Goal: Task Accomplishment & Management: Manage account settings

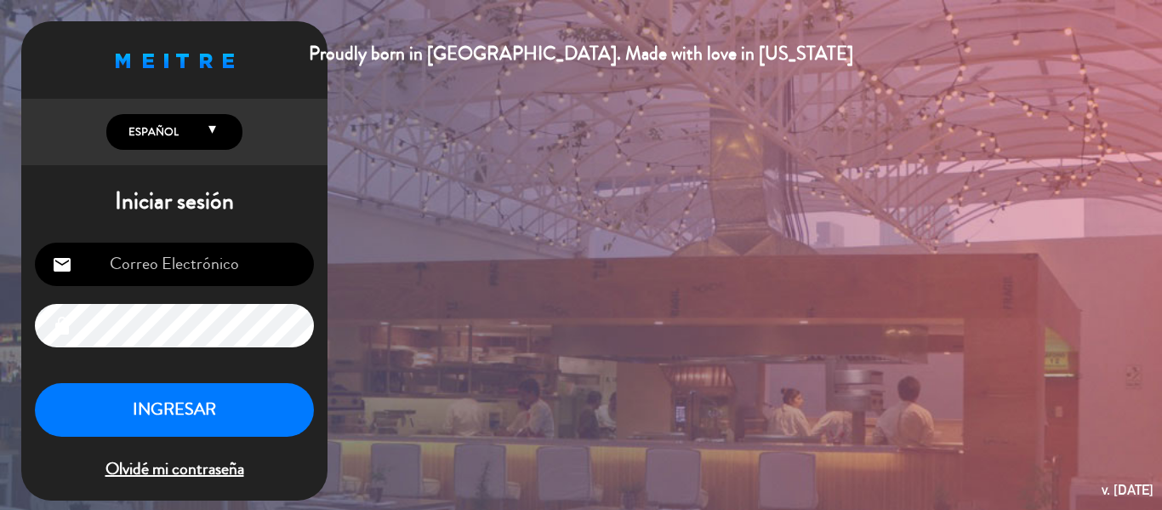
type input "[EMAIL_ADDRESS][DOMAIN_NAME]"
click at [139, 413] on button "INGRESAR" at bounding box center [174, 410] width 279 height 54
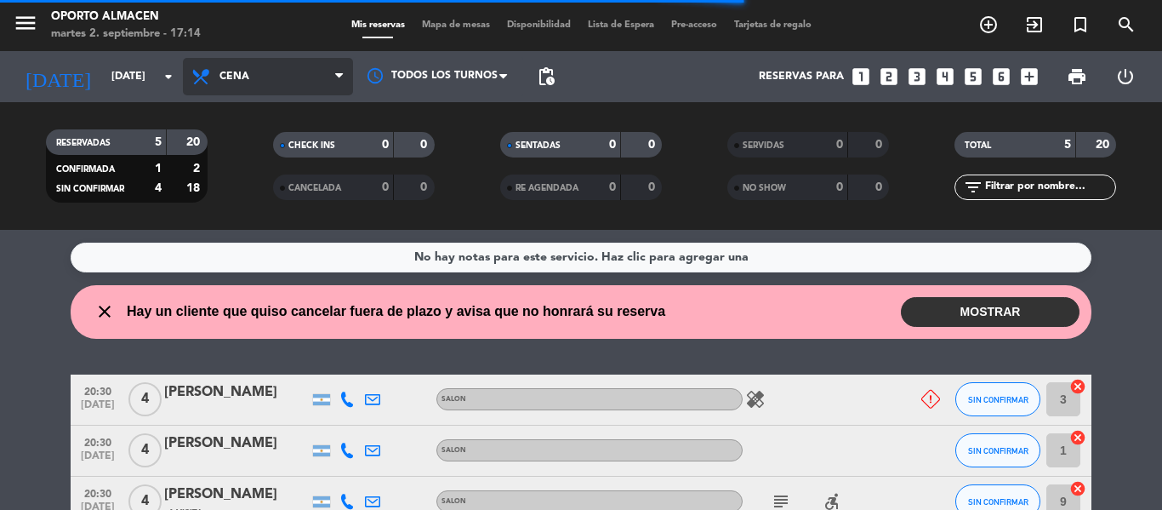
click at [187, 72] on span "Cena" at bounding box center [268, 76] width 170 height 37
click at [220, 144] on div "menu Oporto Almacen [DATE] 2. septiembre - 17:14 Mis reservas Mapa de mesas Dis…" at bounding box center [581, 115] width 1162 height 230
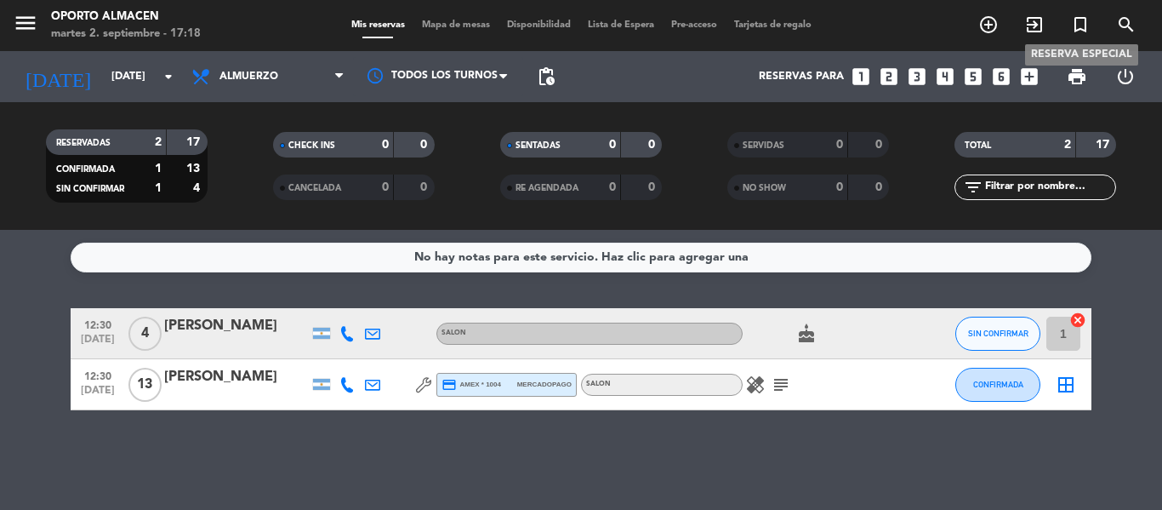
click at [1074, 27] on icon "turned_in_not" at bounding box center [1080, 24] width 20 height 20
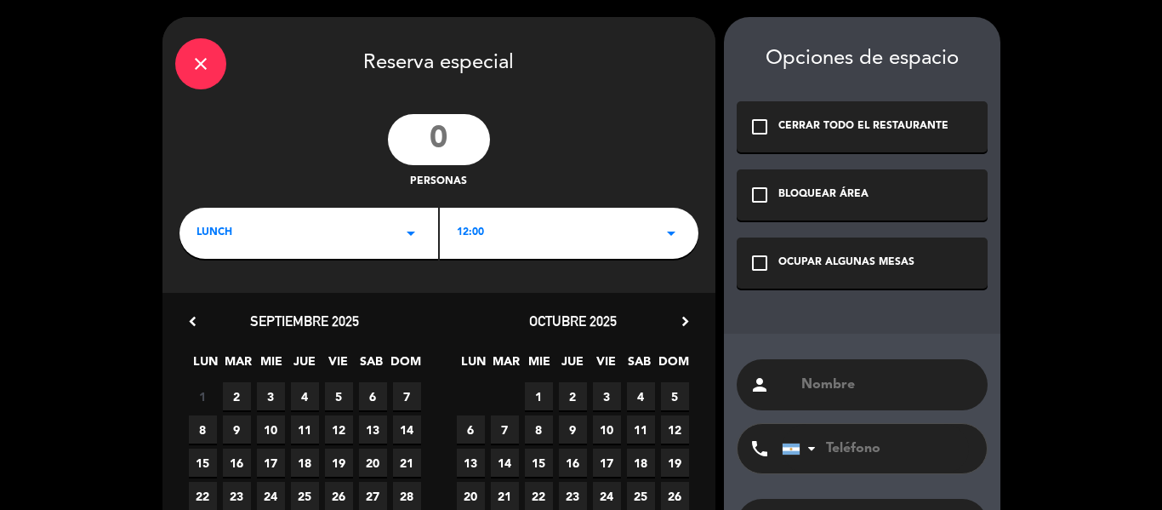
click at [459, 138] on input "number" at bounding box center [439, 139] width 102 height 51
type input "1"
click at [344, 238] on div "LUNCH arrow_drop_down" at bounding box center [308, 233] width 259 height 51
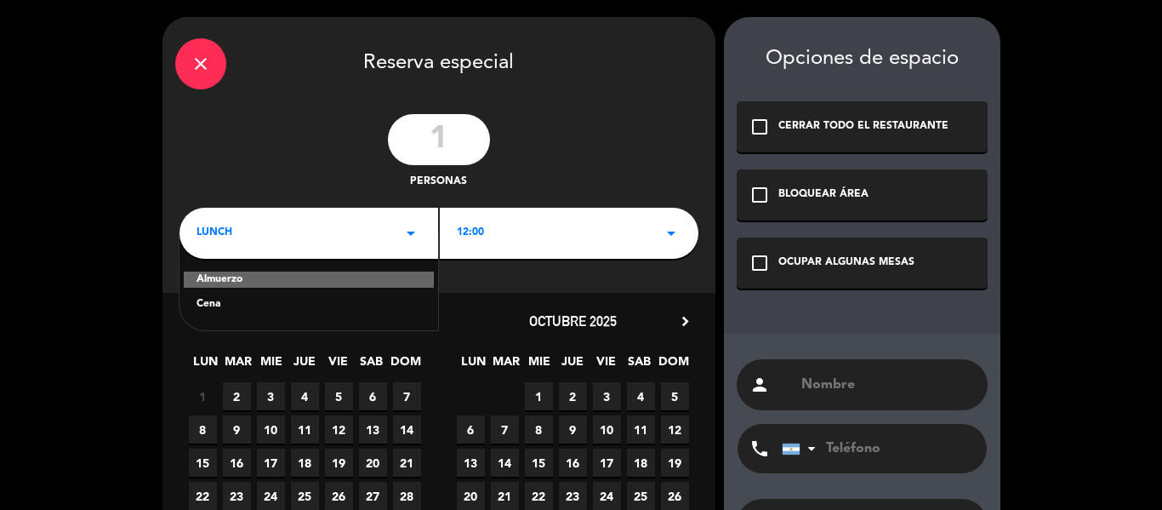
click at [503, 239] on div "12:00 arrow_drop_down" at bounding box center [569, 233] width 259 height 51
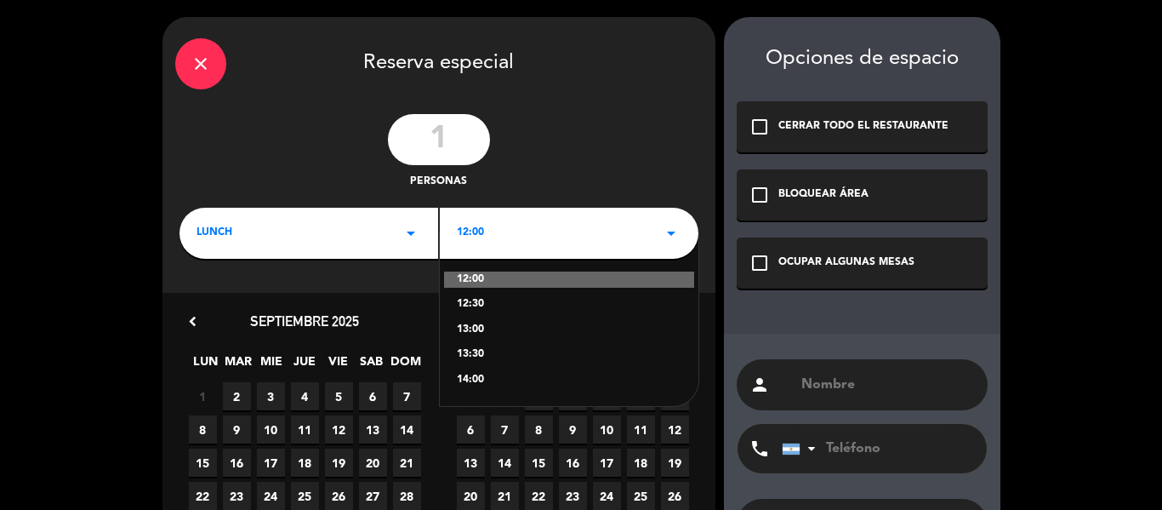
click at [288, 252] on div "LUNCH arrow_drop_down" at bounding box center [308, 233] width 259 height 51
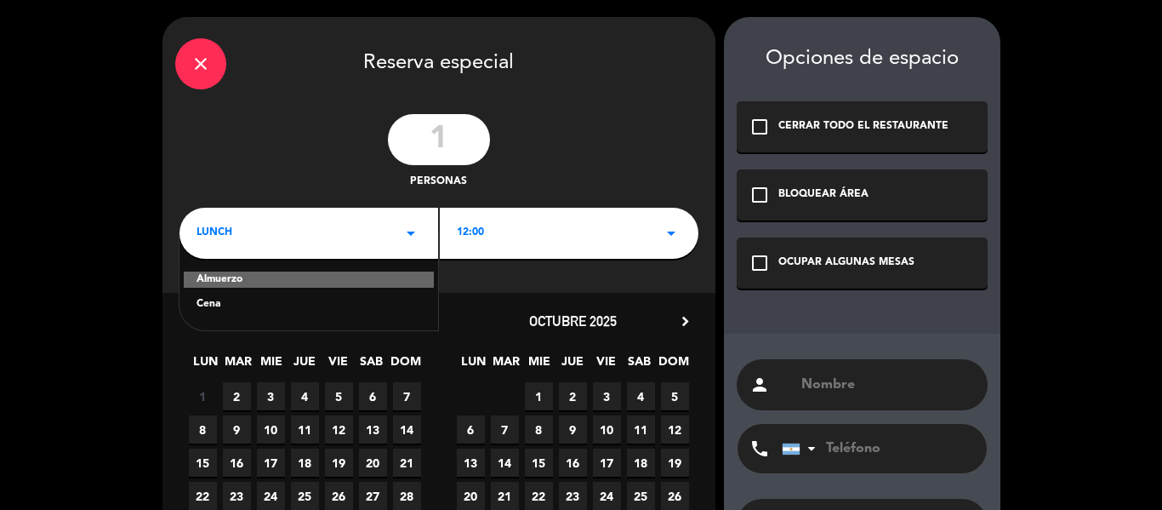
click at [271, 307] on div "Cena" at bounding box center [309, 304] width 225 height 17
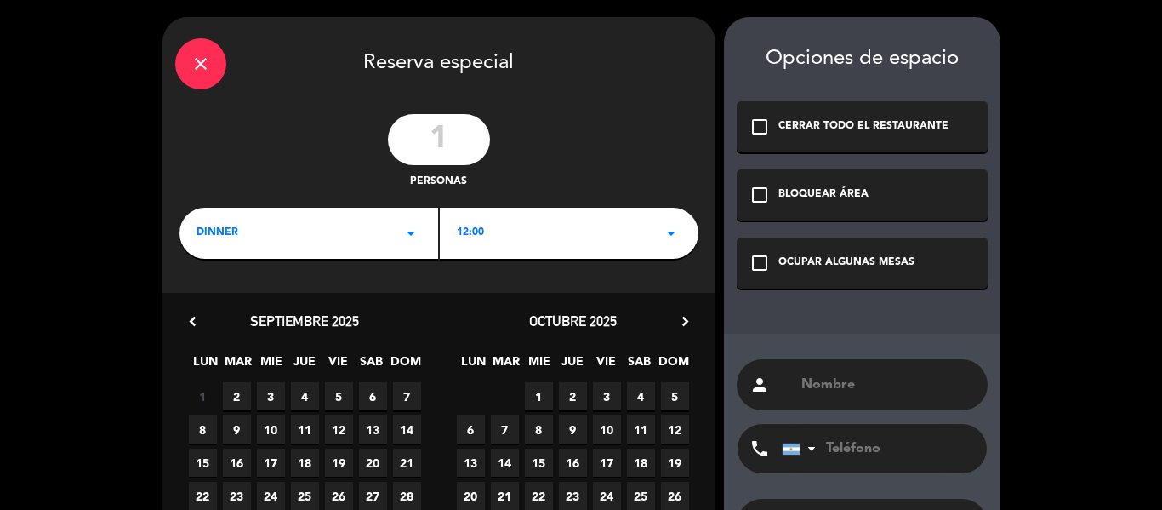
click at [498, 228] on div "12:00 arrow_drop_down" at bounding box center [569, 233] width 259 height 51
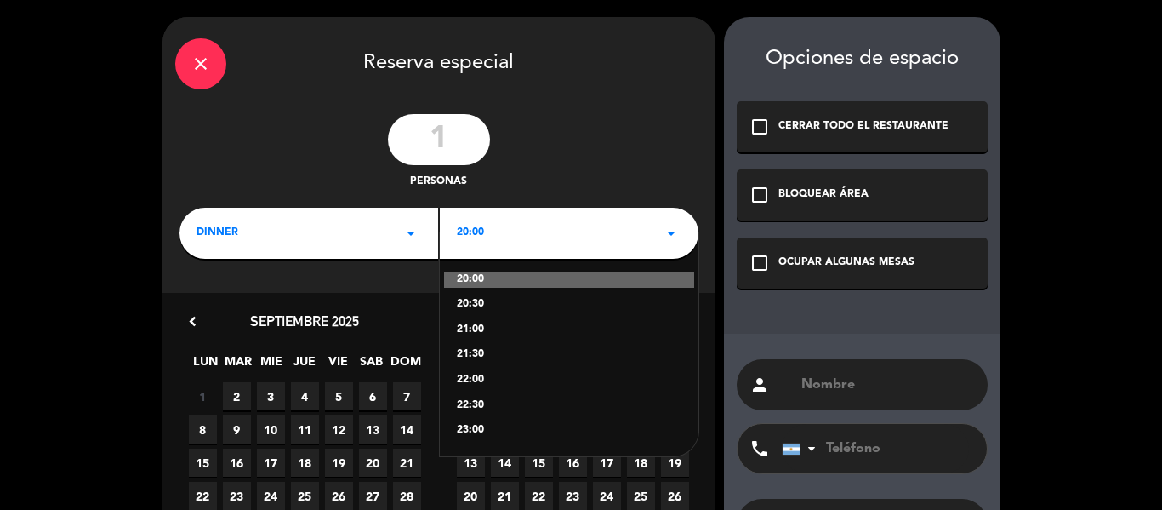
click at [356, 225] on div "dinner arrow_drop_down" at bounding box center [308, 233] width 259 height 51
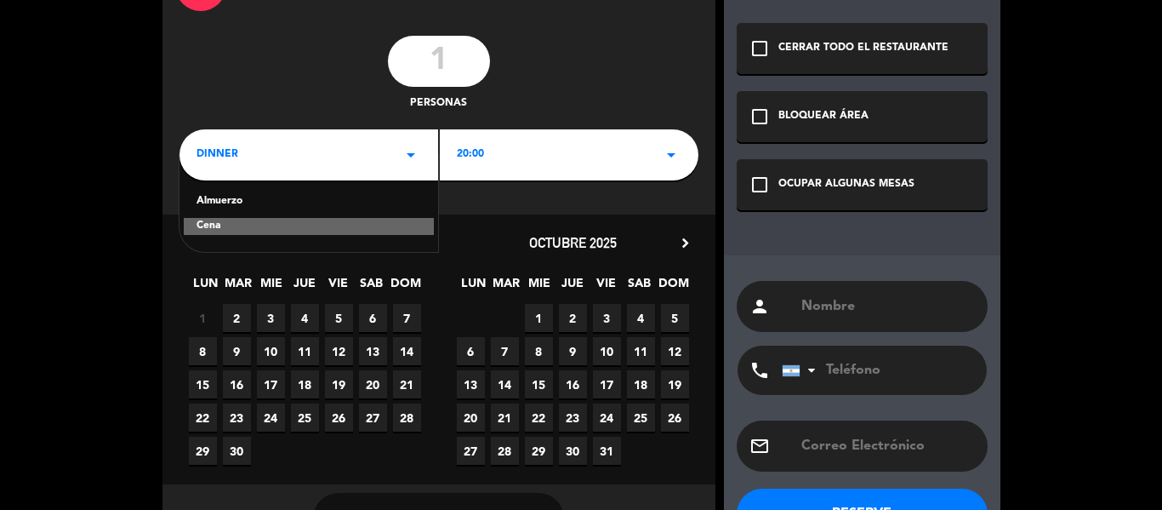
scroll to position [93, 0]
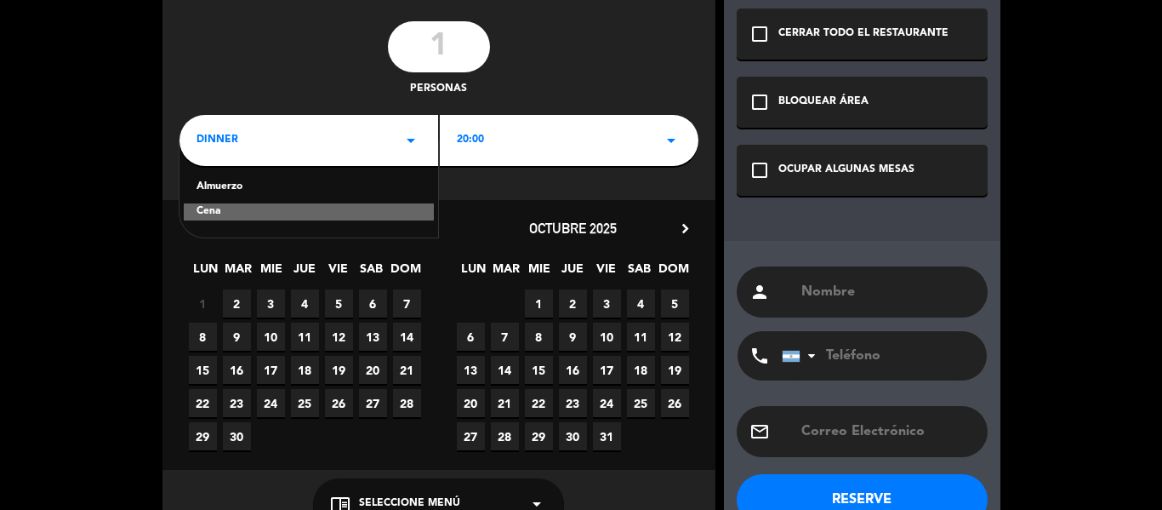
click at [332, 215] on div "Cena" at bounding box center [309, 211] width 250 height 17
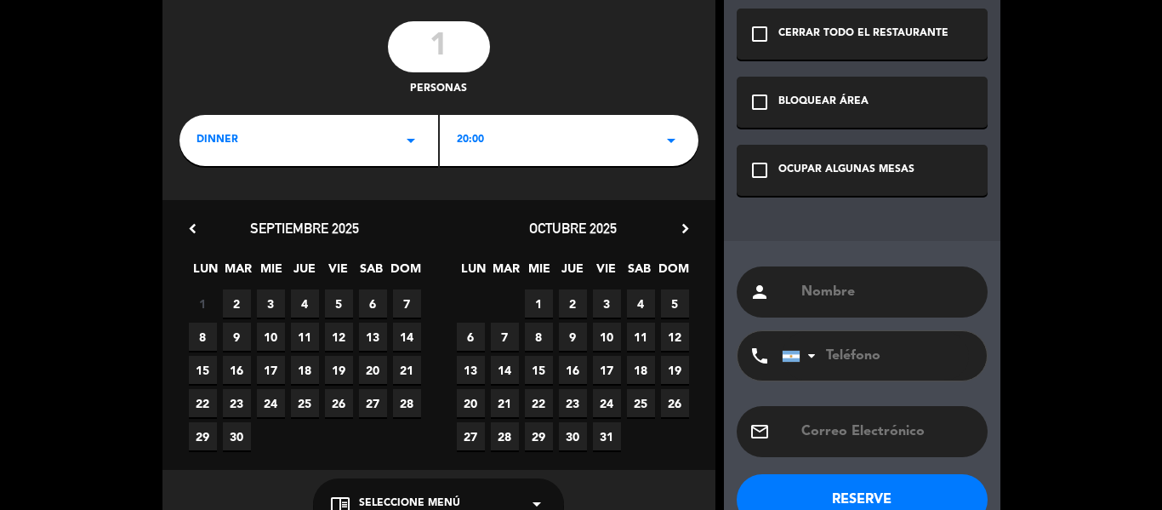
click at [373, 300] on span "6" at bounding box center [373, 303] width 28 height 28
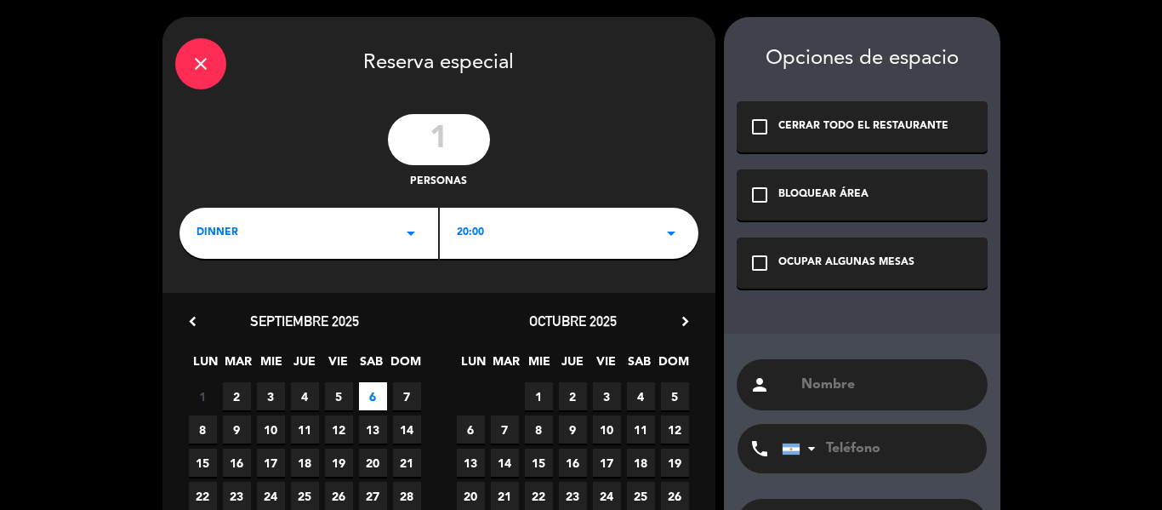
click at [845, 188] on div "BLOQUEAR ÁREA" at bounding box center [823, 194] width 90 height 17
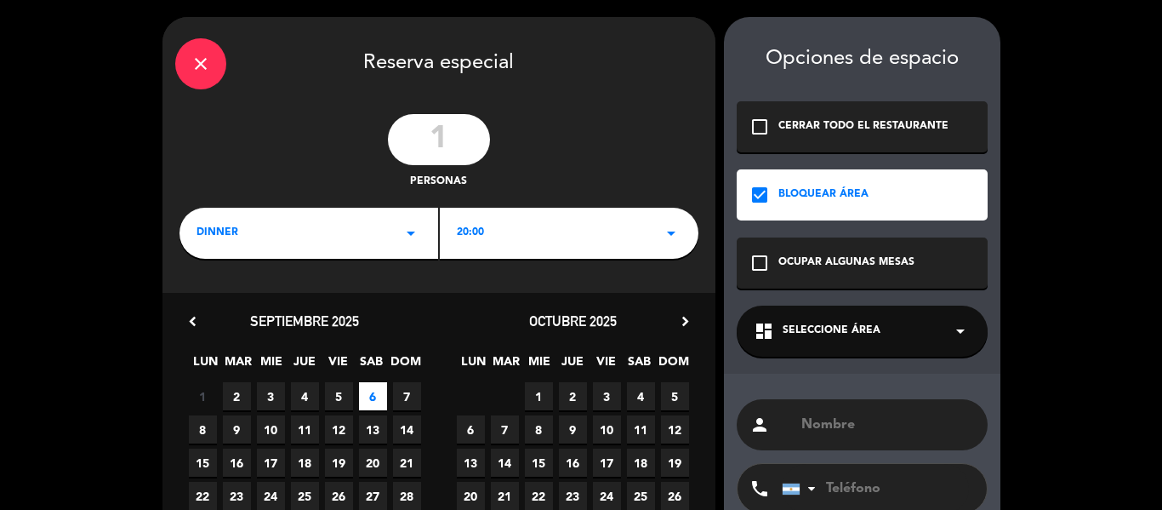
click at [872, 328] on span "Seleccione Área" at bounding box center [832, 330] width 98 height 17
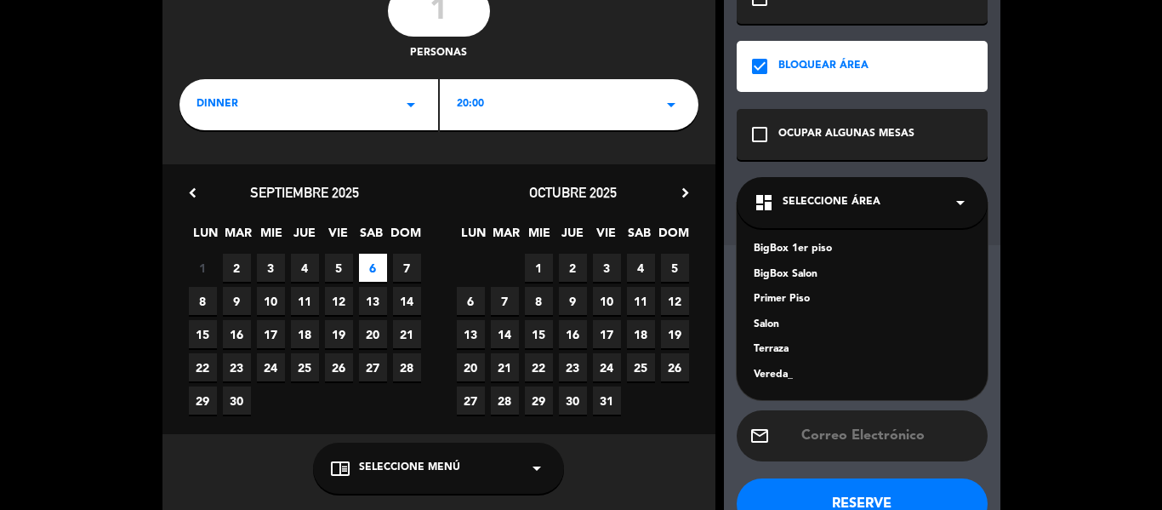
scroll to position [129, 0]
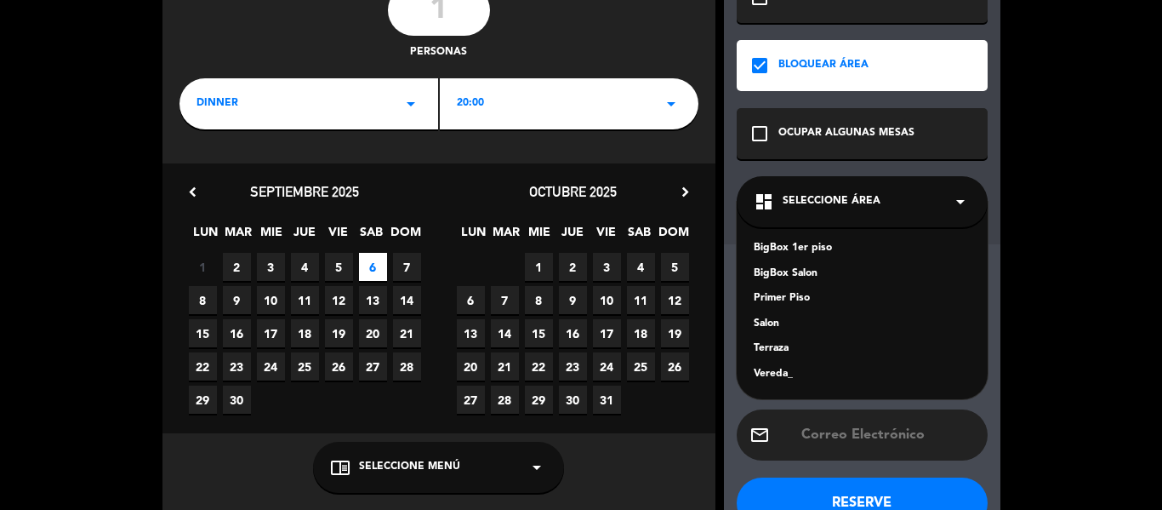
click at [857, 202] on span "Seleccione Área" at bounding box center [832, 201] width 98 height 17
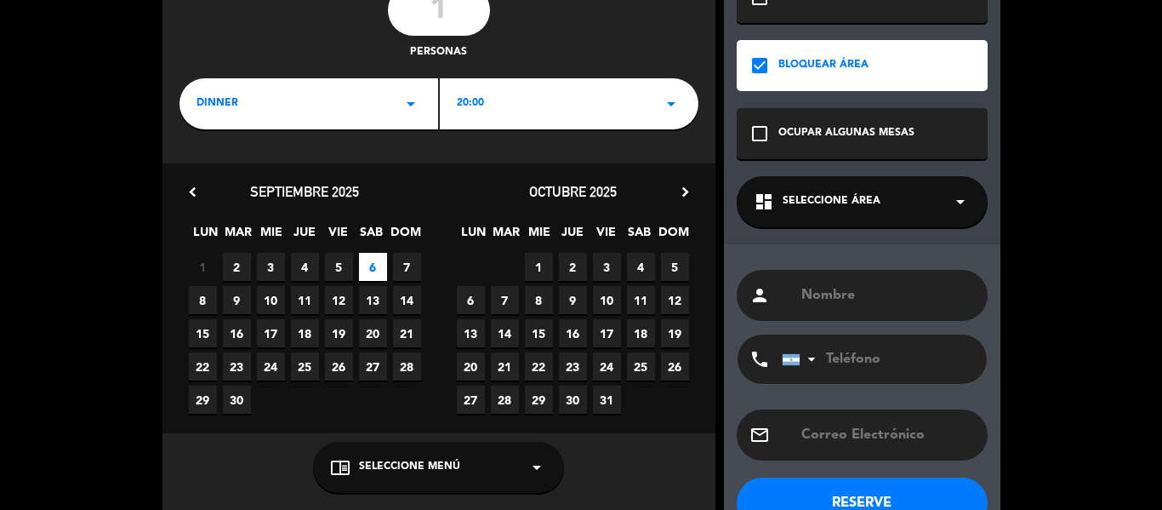
click at [760, 64] on icon "check_box" at bounding box center [759, 65] width 20 height 20
click at [755, 69] on icon "check_box" at bounding box center [759, 65] width 20 height 20
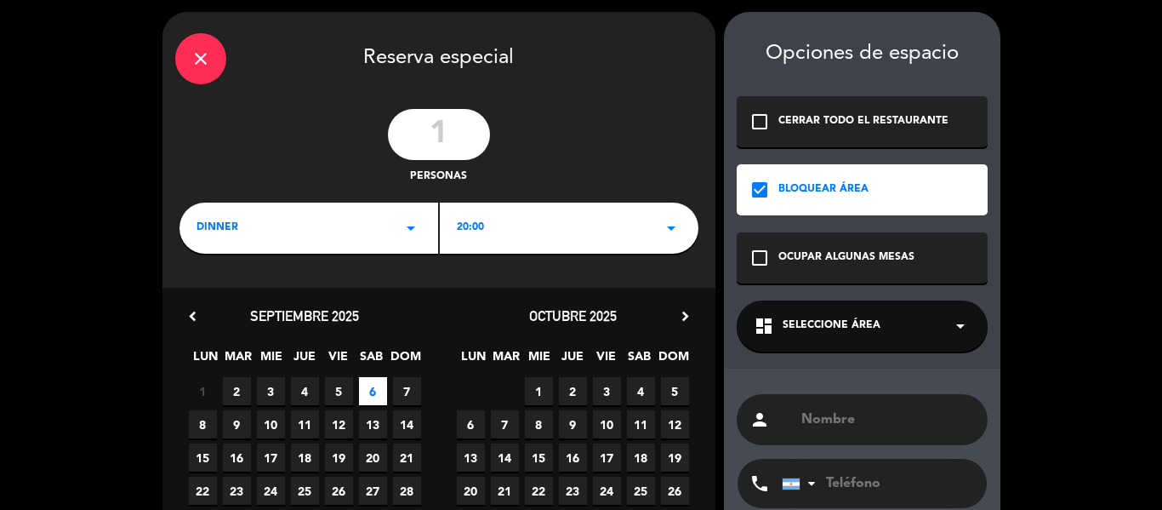
scroll to position [4, 0]
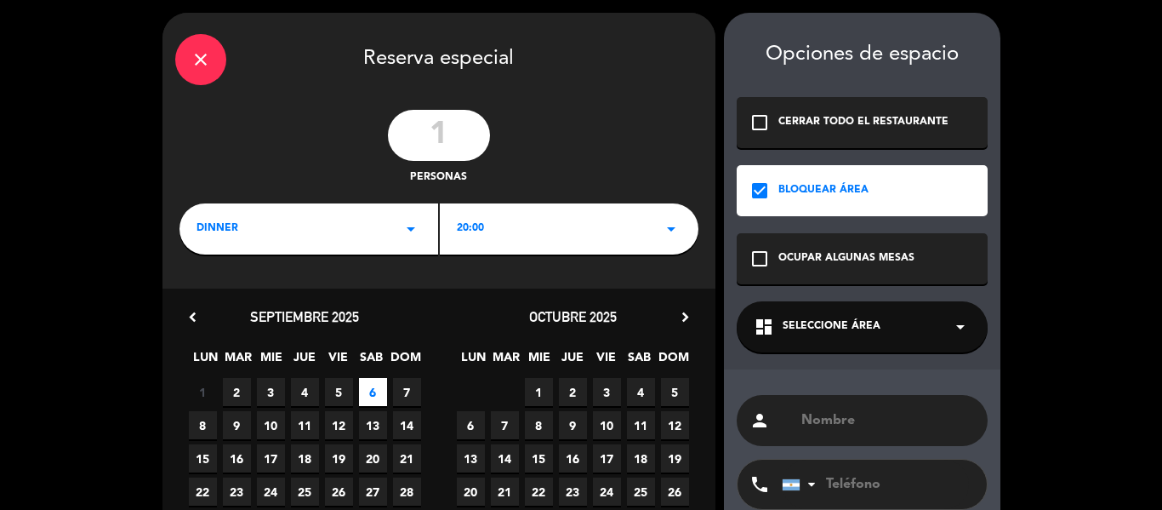
click at [760, 259] on icon "check_box_outline_blank" at bounding box center [759, 258] width 20 height 20
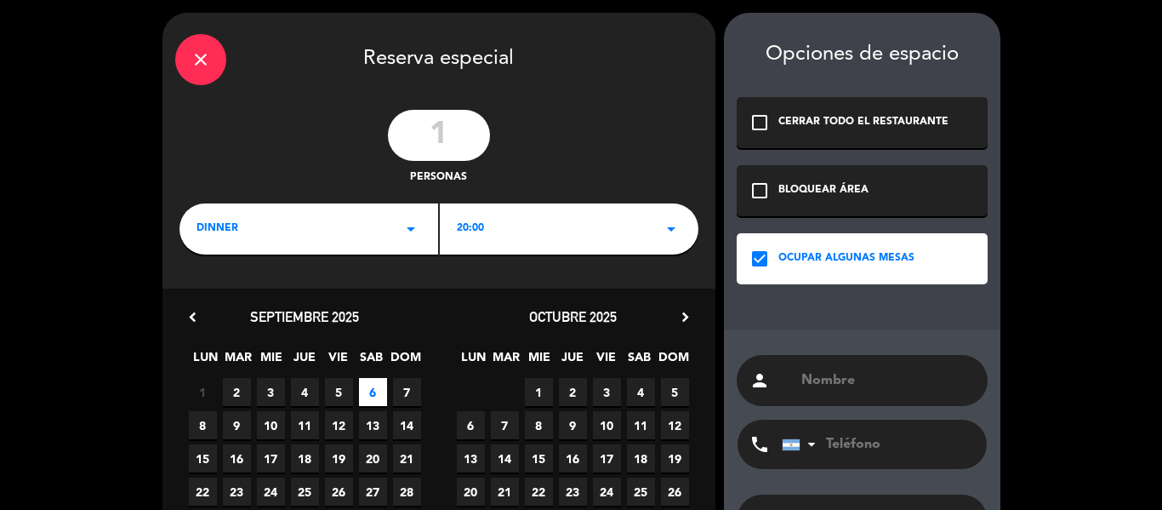
scroll to position [137, 0]
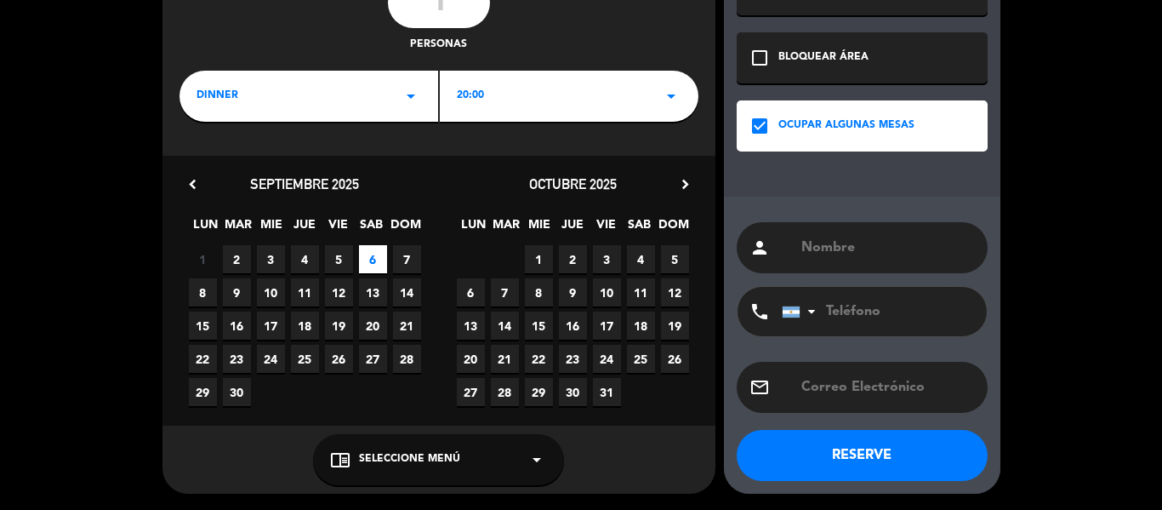
click at [846, 230] on div "person" at bounding box center [862, 247] width 251 height 51
click at [846, 245] on input "text" at bounding box center [887, 248] width 175 height 24
type input "[PERSON_NAME]"
click at [850, 457] on button "RESERVE" at bounding box center [862, 455] width 251 height 51
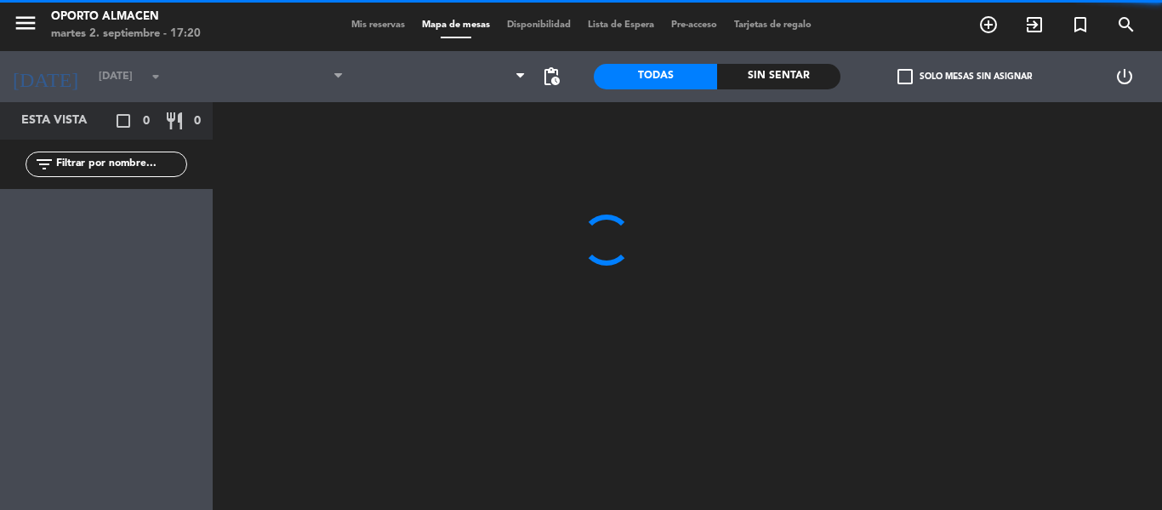
type input "[DATE]"
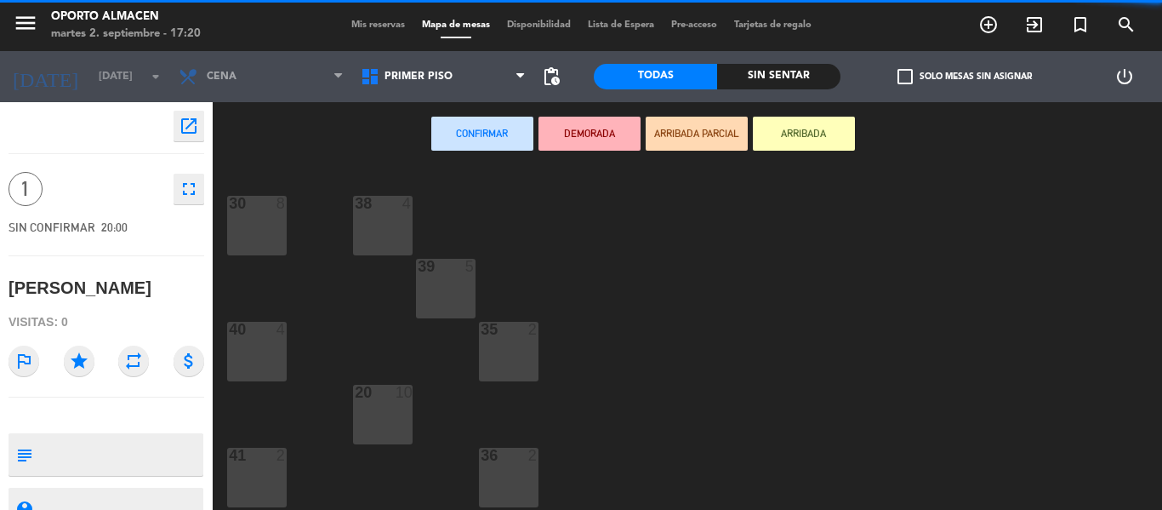
click at [380, 412] on div "20 10" at bounding box center [383, 415] width 60 height 60
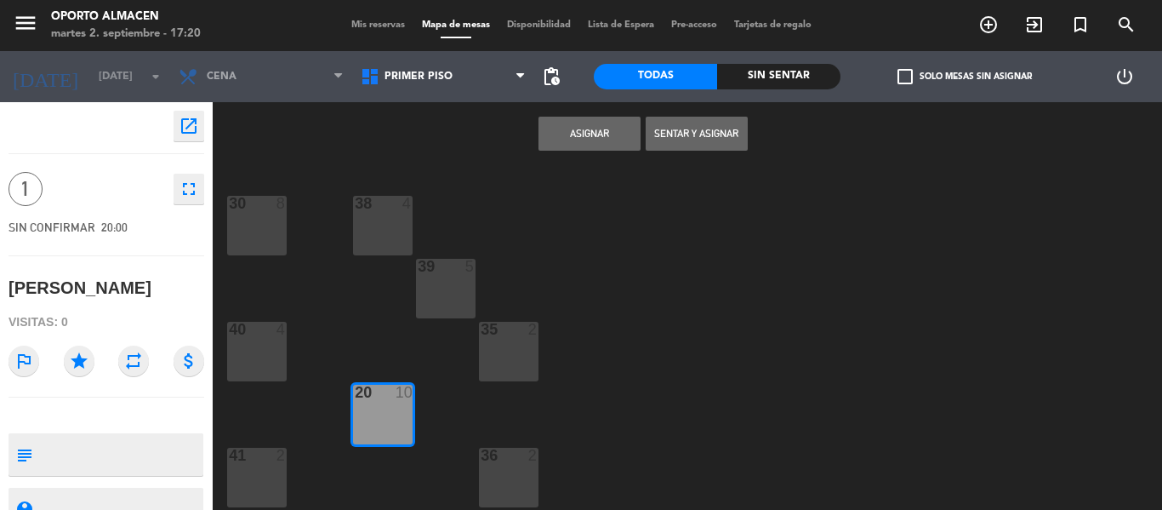
click at [438, 285] on div "39 5" at bounding box center [446, 289] width 60 height 60
click at [378, 231] on div "38 4" at bounding box center [383, 226] width 60 height 60
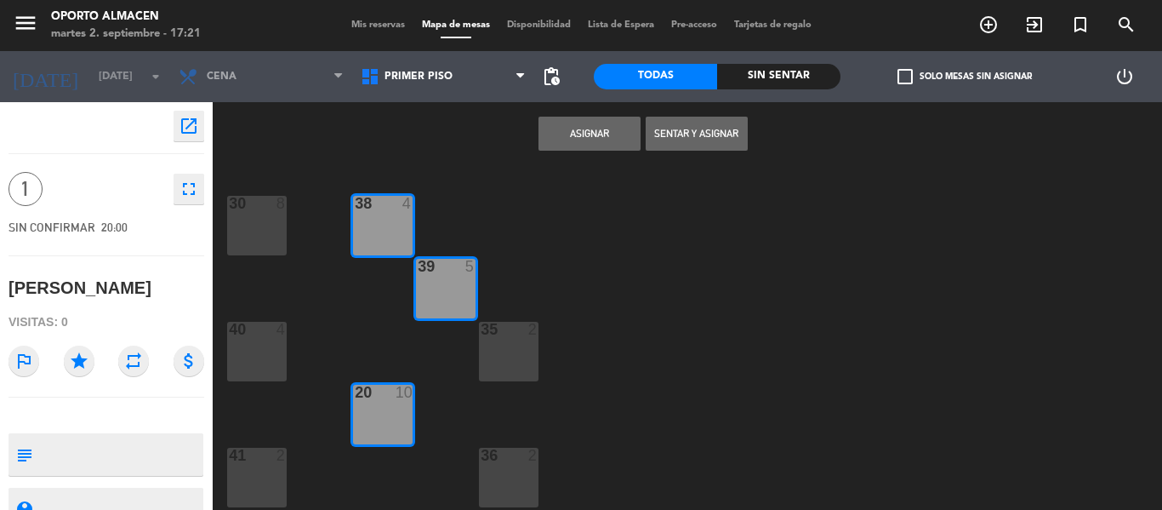
click at [581, 119] on button "Asignar" at bounding box center [589, 134] width 102 height 34
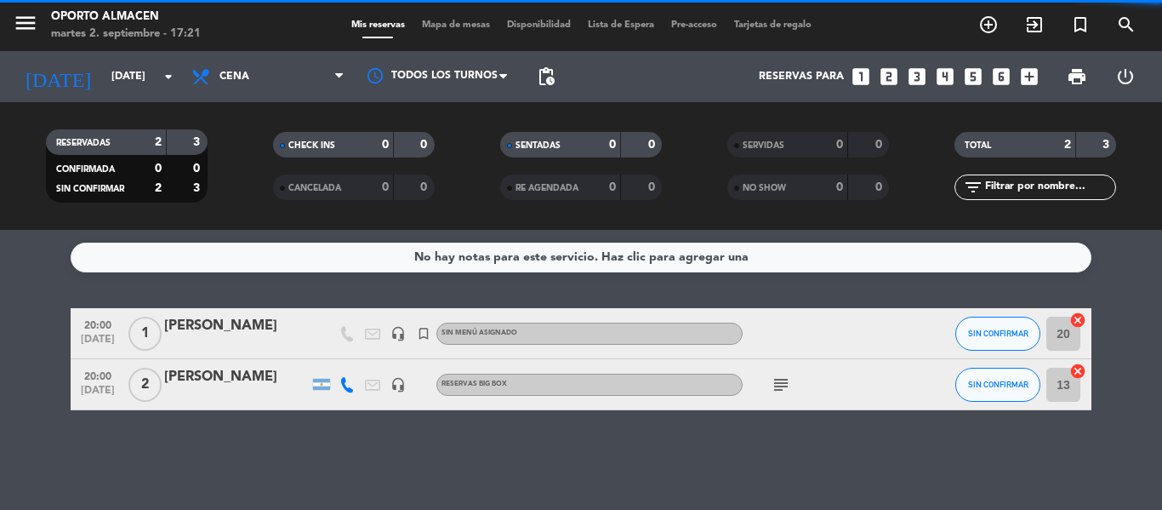
click at [215, 331] on div "[PERSON_NAME]" at bounding box center [236, 326] width 145 height 22
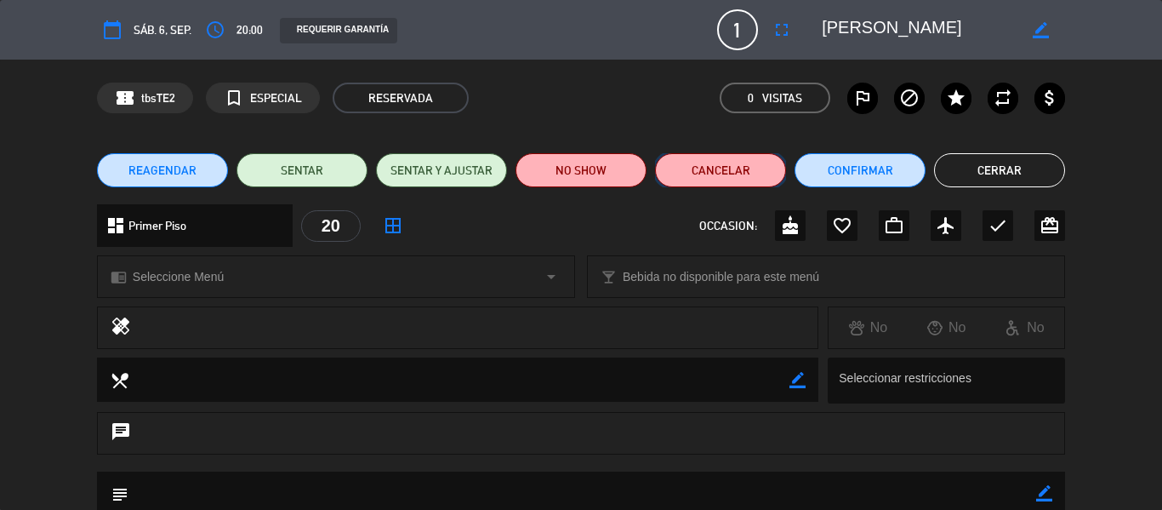
click at [751, 170] on button "Cancelar" at bounding box center [720, 170] width 131 height 34
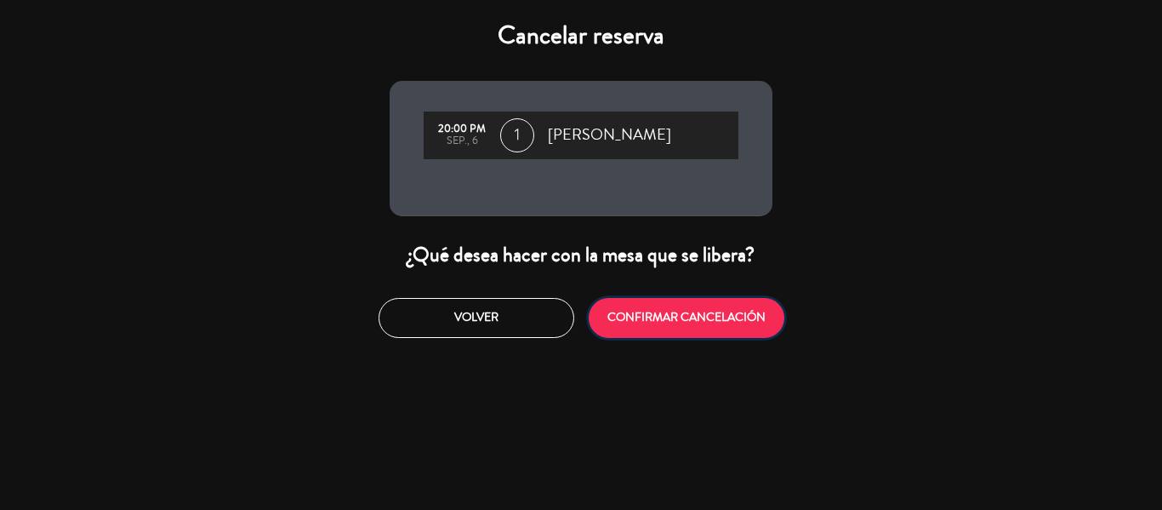
click at [679, 321] on button "CONFIRMAR CANCELACIÓN" at bounding box center [687, 318] width 196 height 40
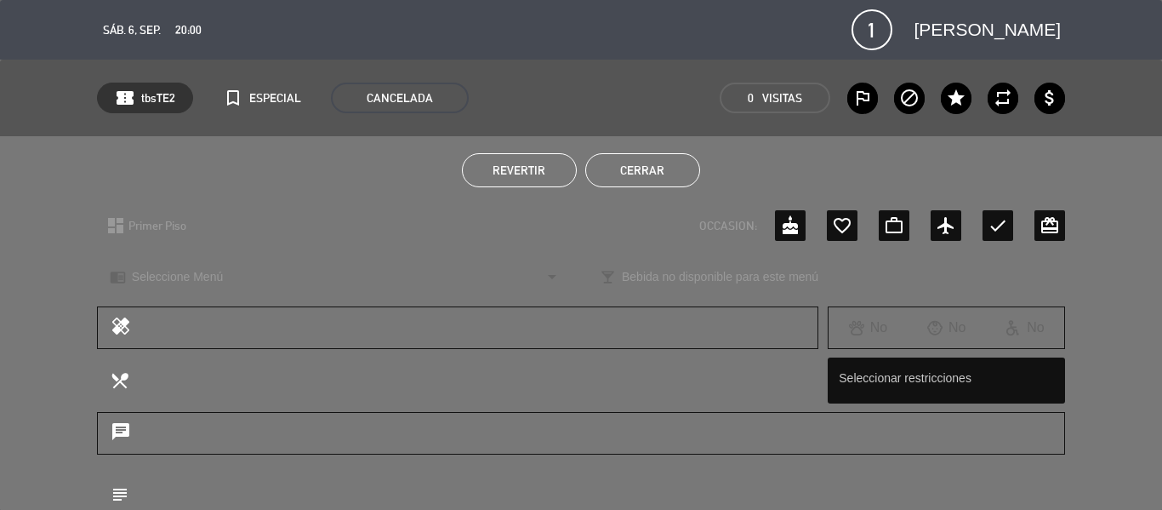
click at [573, 293] on div "chrome_reader_mode Seleccione Menú arrow_drop_down" at bounding box center [336, 276] width 478 height 43
click at [638, 170] on button "Cerrar" at bounding box center [642, 170] width 115 height 34
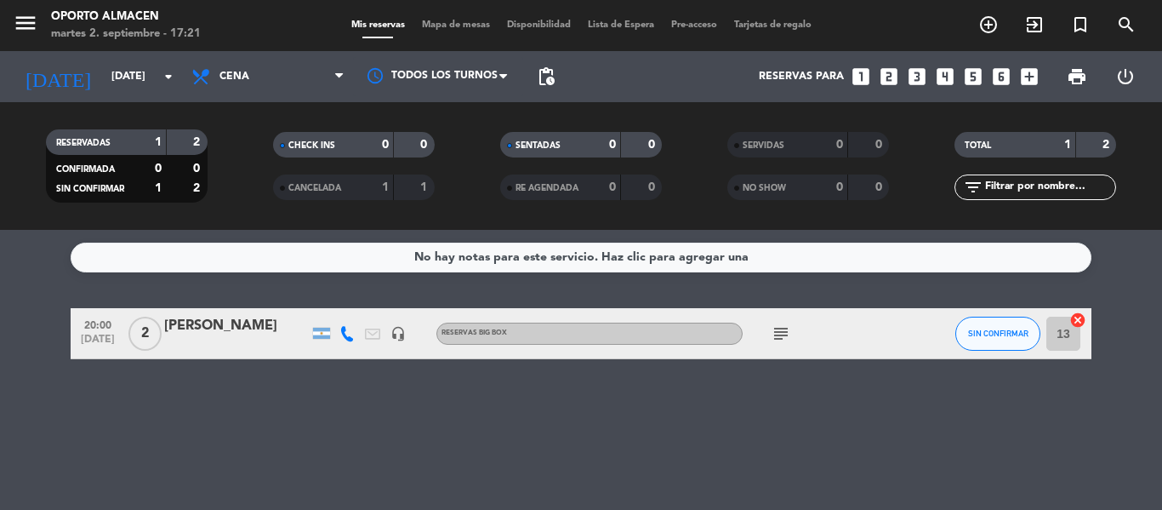
click at [174, 327] on div "[PERSON_NAME]" at bounding box center [236, 326] width 145 height 22
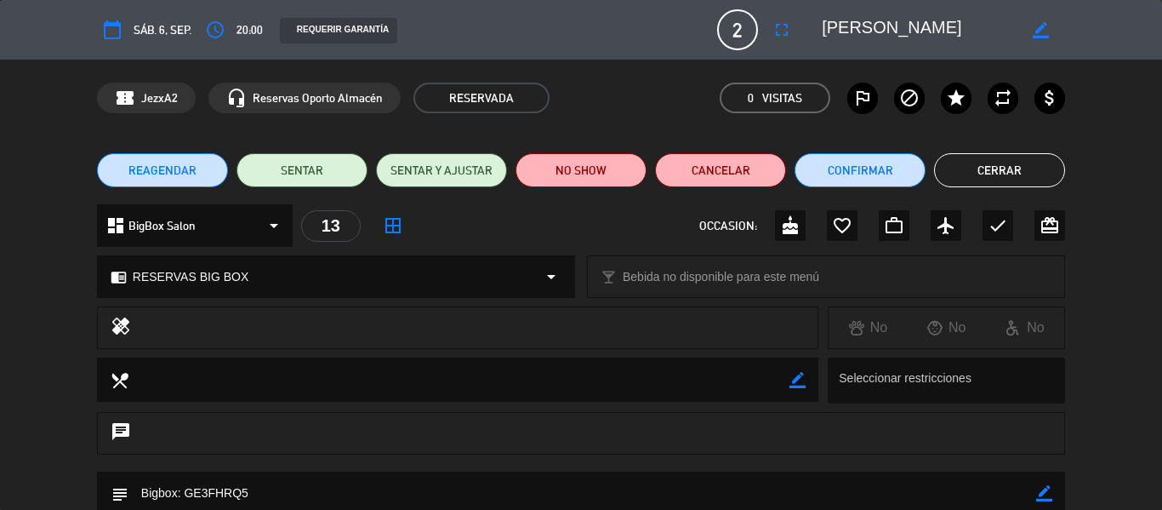
click at [973, 172] on button "Cerrar" at bounding box center [999, 170] width 131 height 34
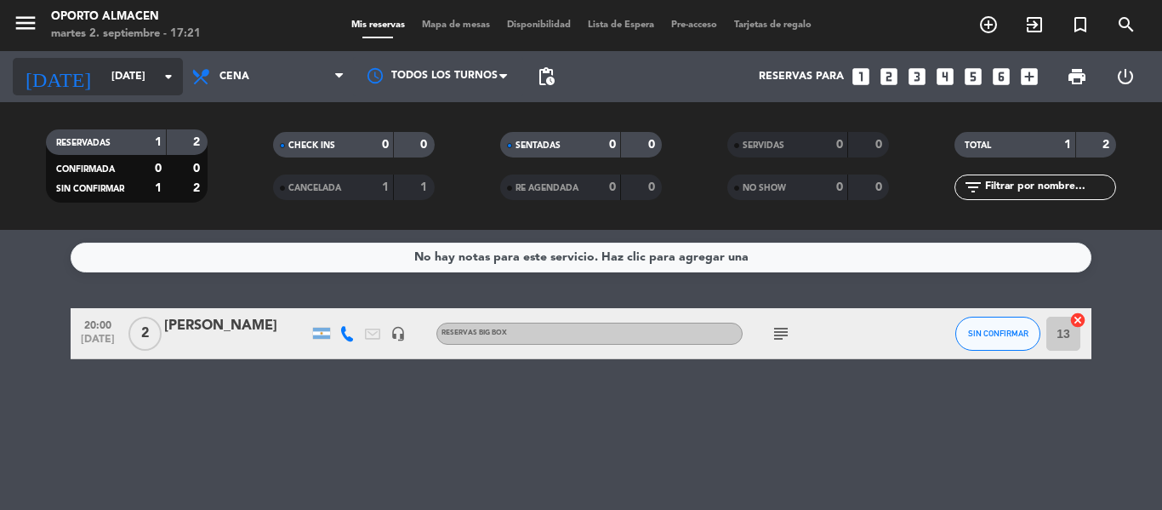
click at [138, 84] on input "[DATE]" at bounding box center [175, 76] width 144 height 29
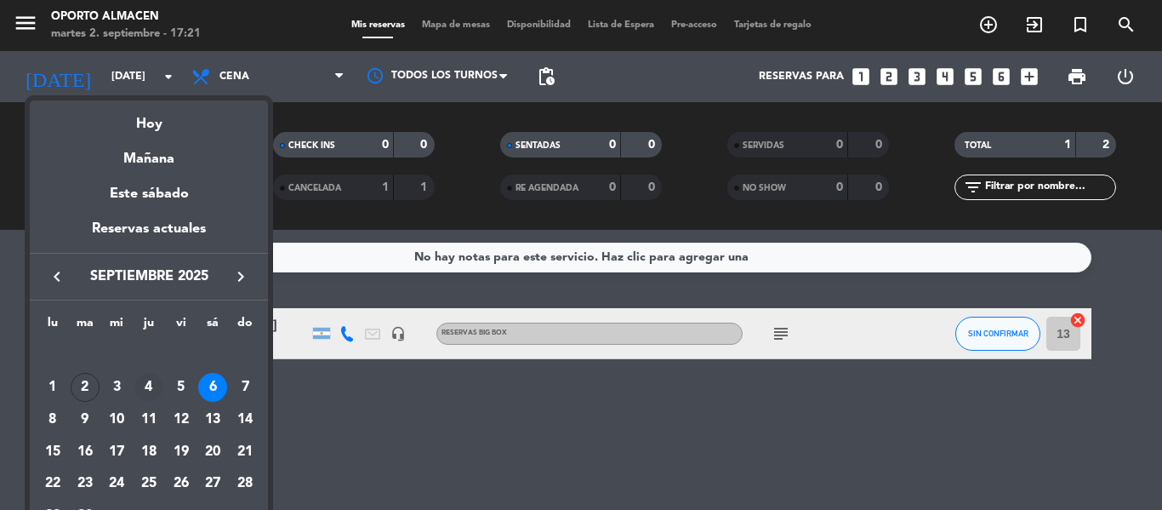
click at [147, 383] on div "4" at bounding box center [148, 387] width 29 height 29
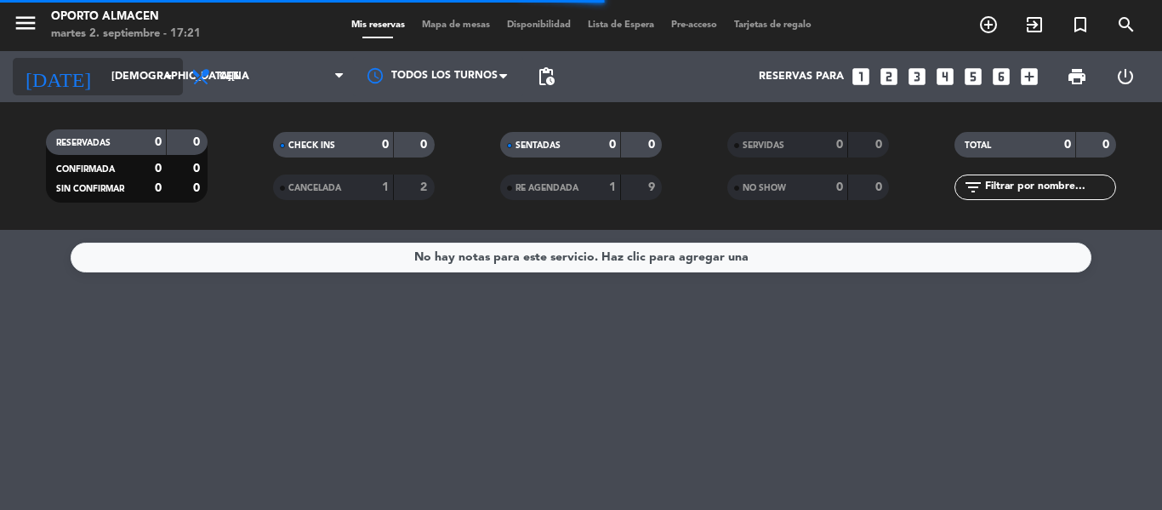
click at [134, 81] on input "[DEMOGRAPHIC_DATA][DATE]" at bounding box center [175, 76] width 144 height 29
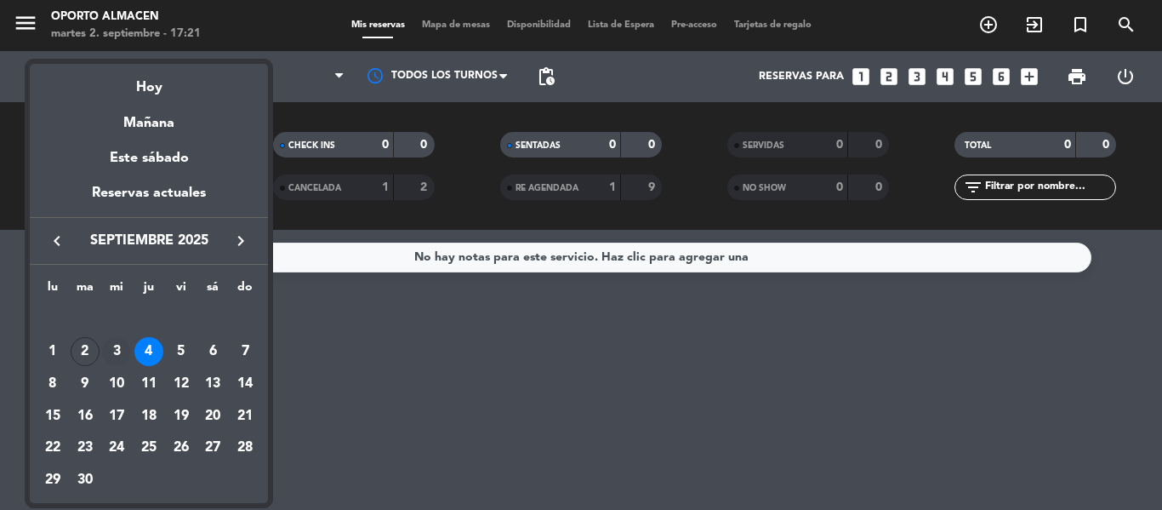
click at [111, 348] on div "3" at bounding box center [116, 351] width 29 height 29
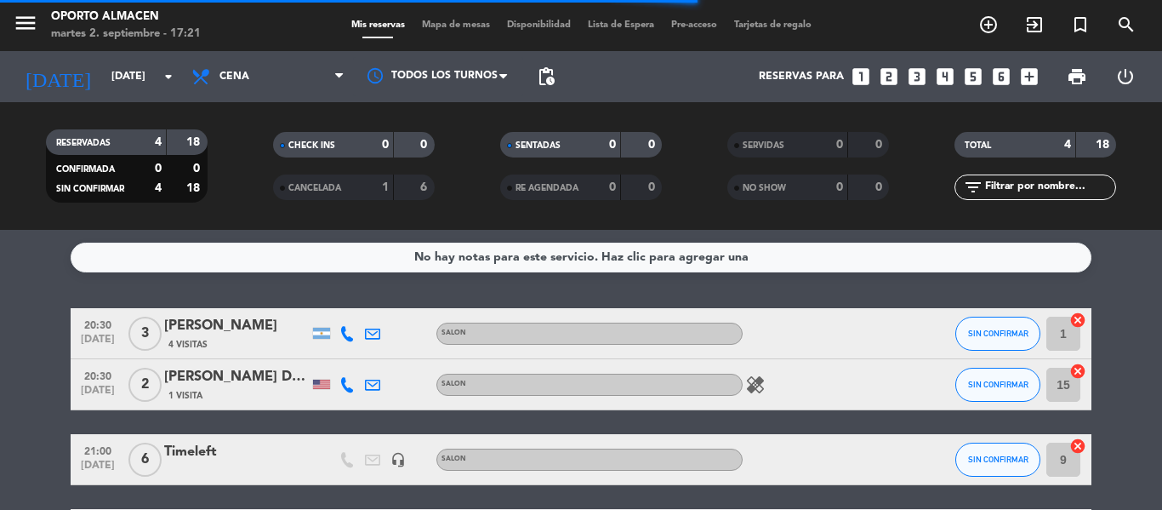
click at [214, 329] on div "[PERSON_NAME]" at bounding box center [236, 326] width 145 height 22
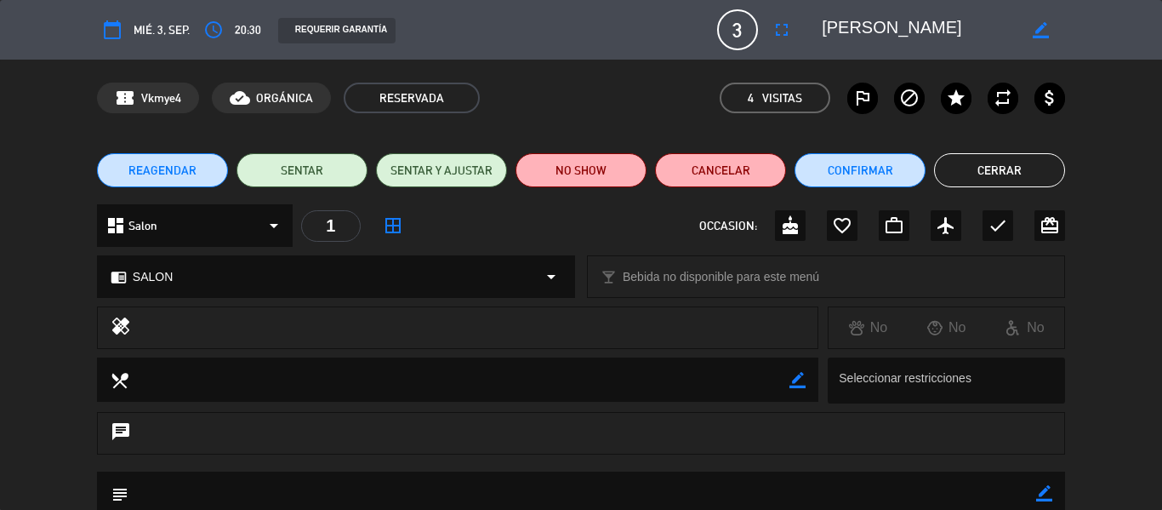
scroll to position [9, 0]
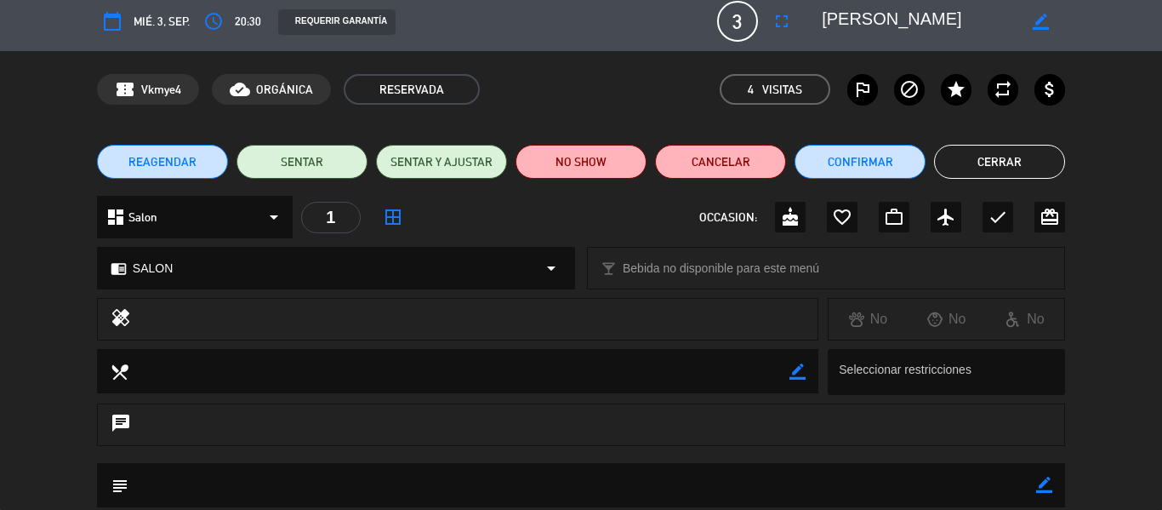
click at [266, 219] on icon "arrow_drop_down" at bounding box center [274, 217] width 20 height 20
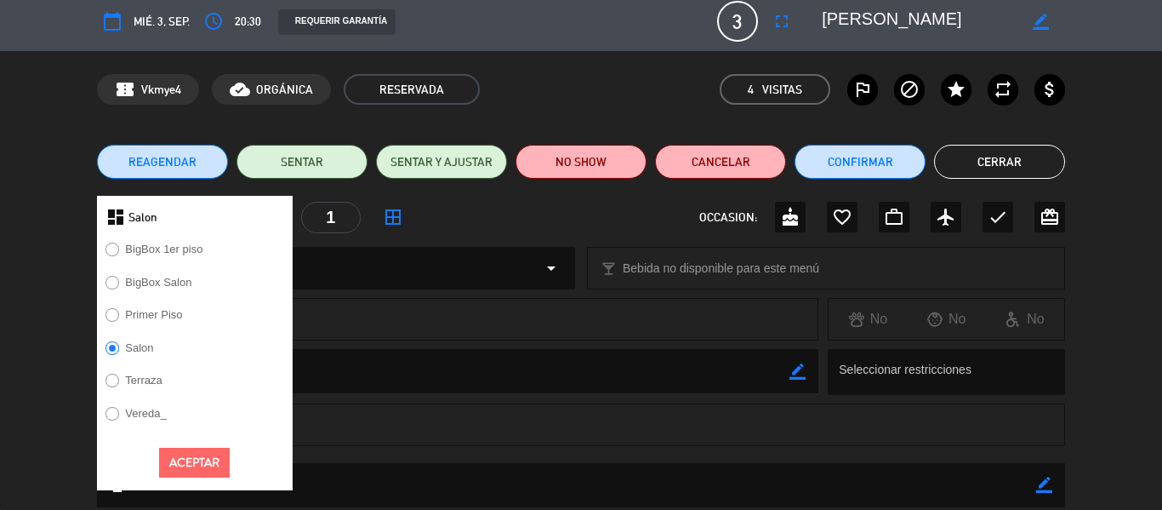
click at [398, 255] on div "chrome_reader_mode SALON arrow_drop_down" at bounding box center [336, 268] width 476 height 41
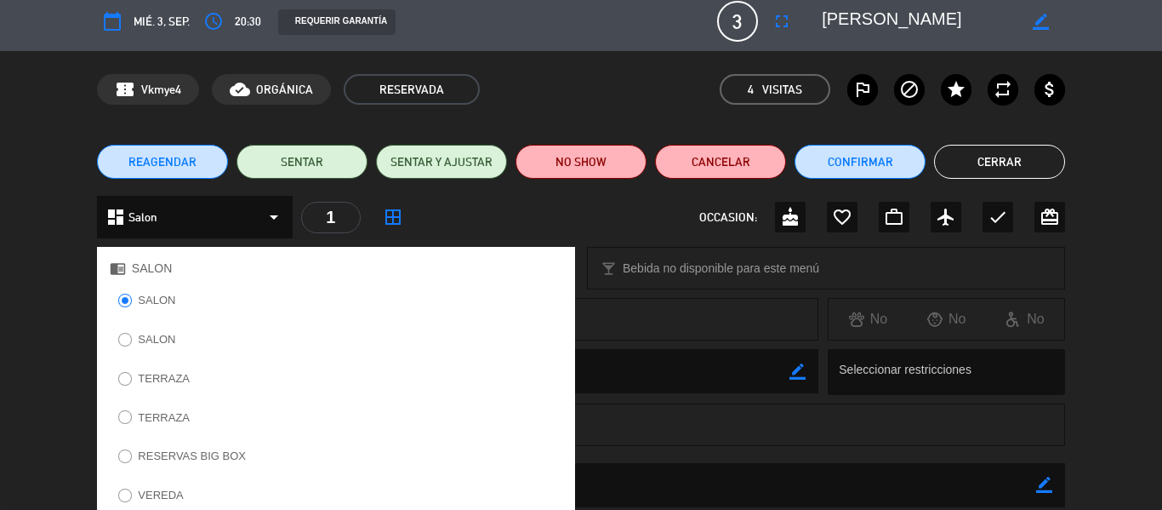
click at [460, 211] on div "dashboard Salon arrow_drop_down 1 border_all OCCASION: cake favorite_border wor…" at bounding box center [581, 217] width 968 height 43
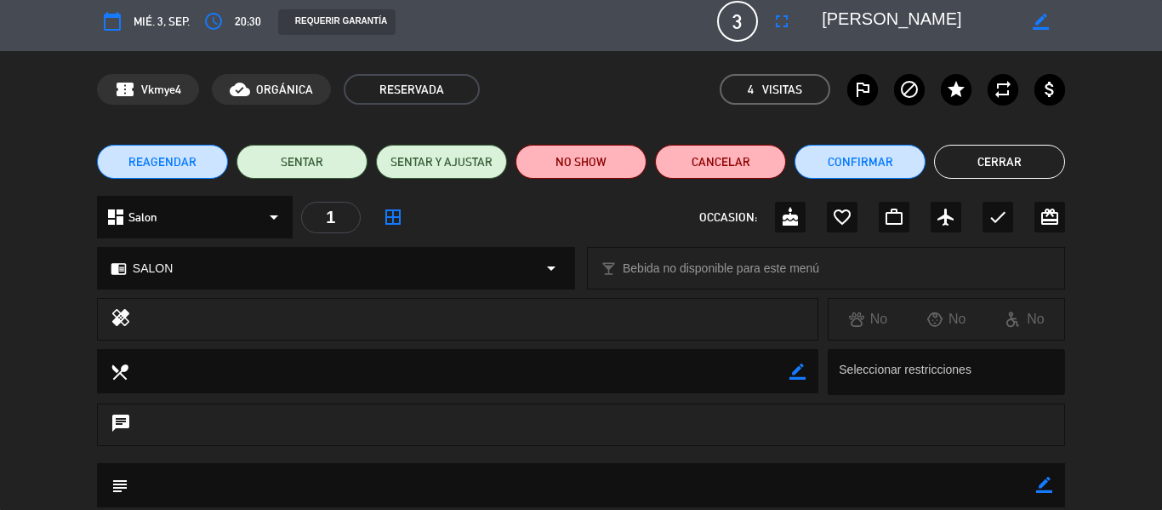
scroll to position [128, 0]
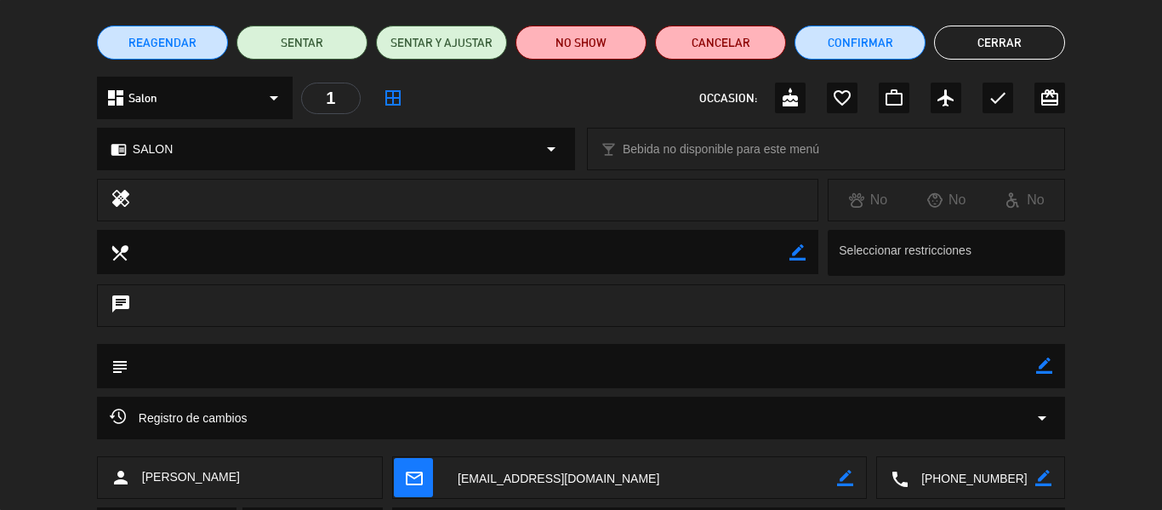
click at [1037, 370] on icon "border_color" at bounding box center [1044, 365] width 16 height 16
click at [789, 359] on textarea at bounding box center [582, 365] width 908 height 43
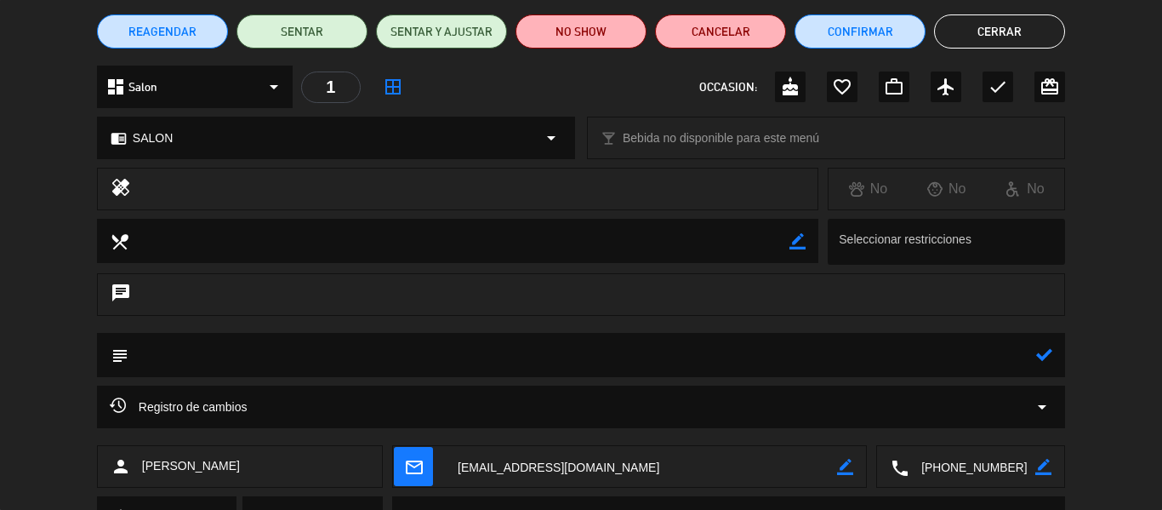
scroll to position [140, 0]
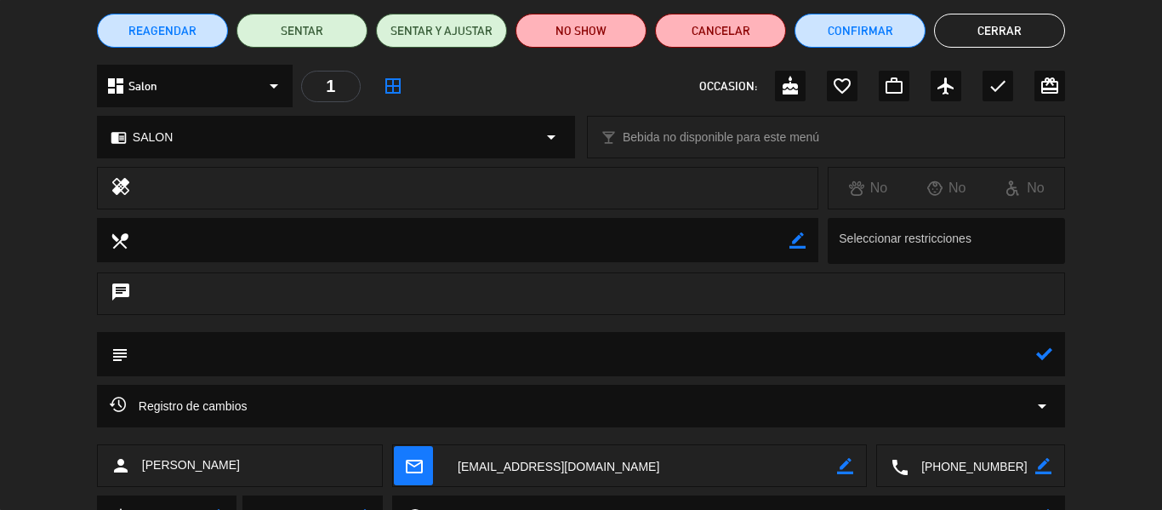
click at [986, 27] on button "Cerrar" at bounding box center [999, 31] width 131 height 34
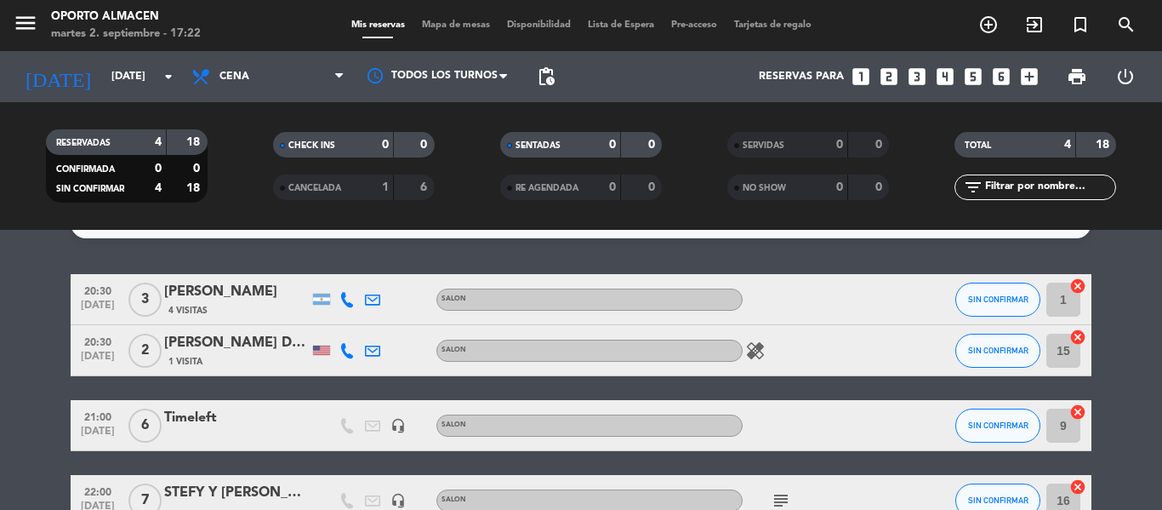
scroll to position [0, 0]
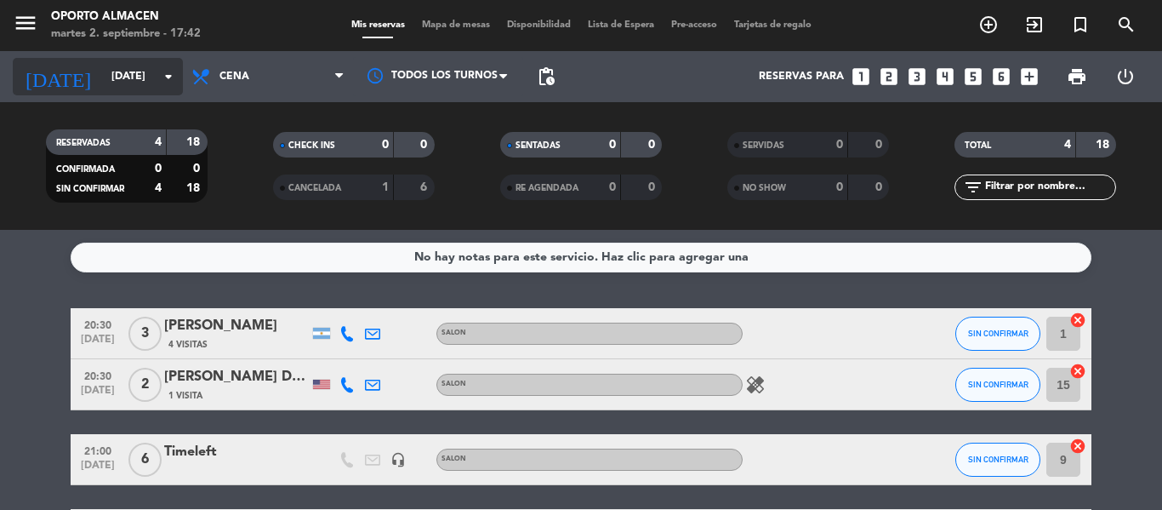
click at [167, 85] on icon "arrow_drop_down" at bounding box center [168, 76] width 20 height 20
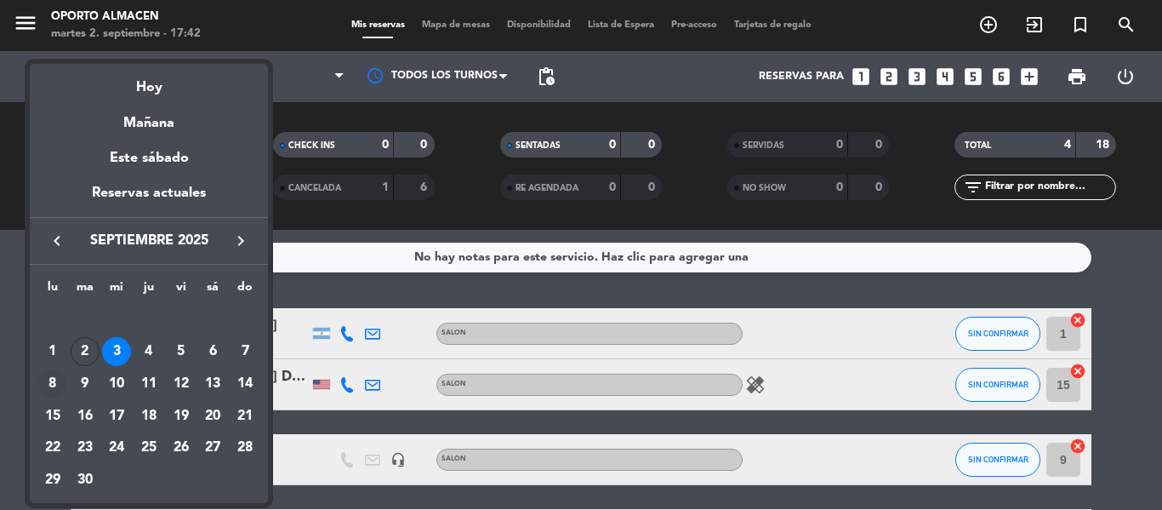
click at [54, 383] on div "8" at bounding box center [52, 383] width 29 height 29
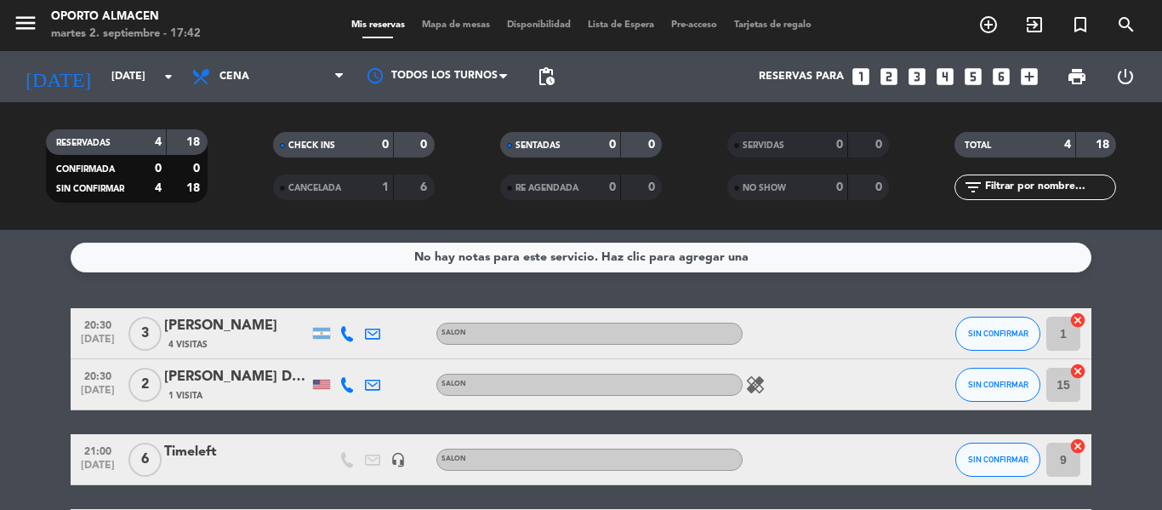
type input "[DATE]"
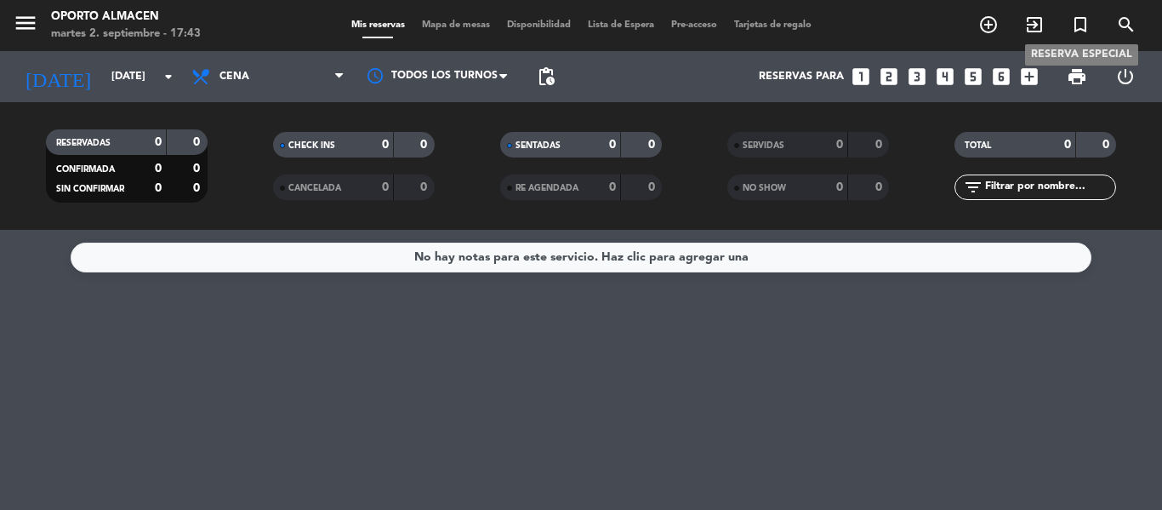
click at [1080, 23] on icon "turned_in_not" at bounding box center [1080, 24] width 20 height 20
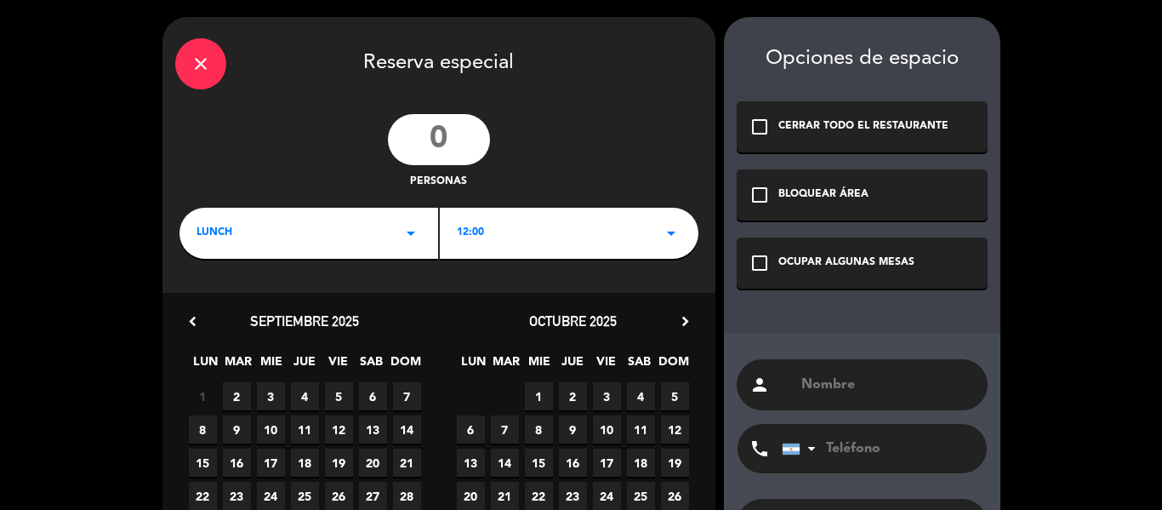
click at [447, 140] on input "number" at bounding box center [439, 139] width 102 height 51
type input "1"
click at [343, 236] on div "LUNCH arrow_drop_down" at bounding box center [308, 233] width 259 height 51
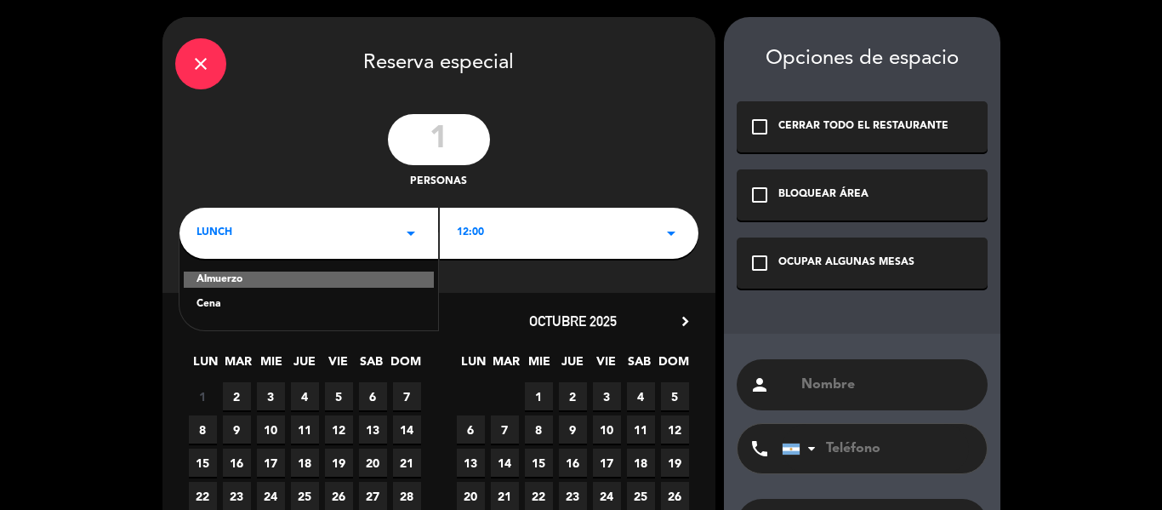
click at [323, 300] on div "Cena" at bounding box center [309, 304] width 225 height 17
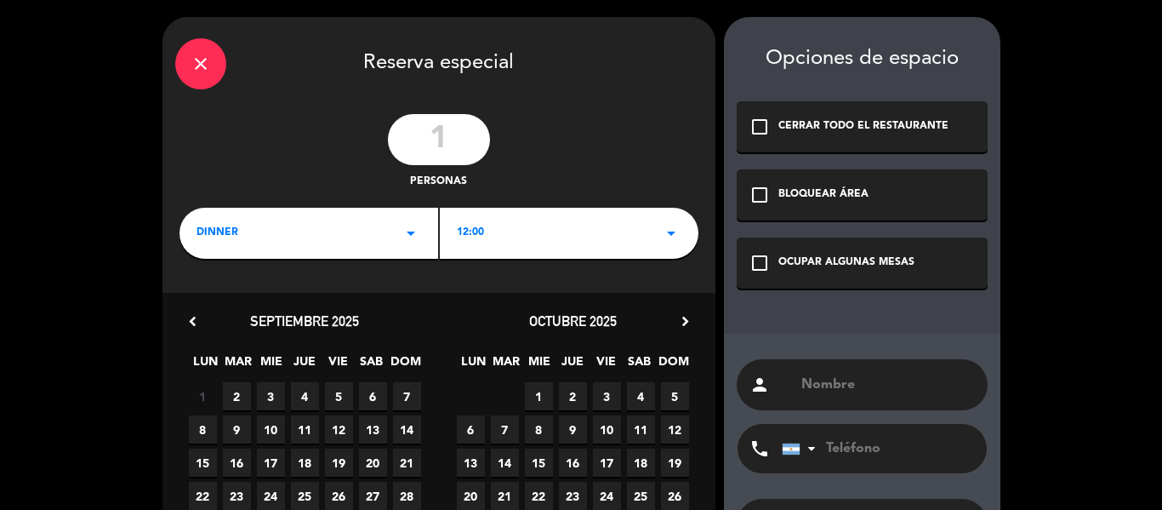
click at [520, 235] on div "12:00 arrow_drop_down" at bounding box center [569, 233] width 259 height 51
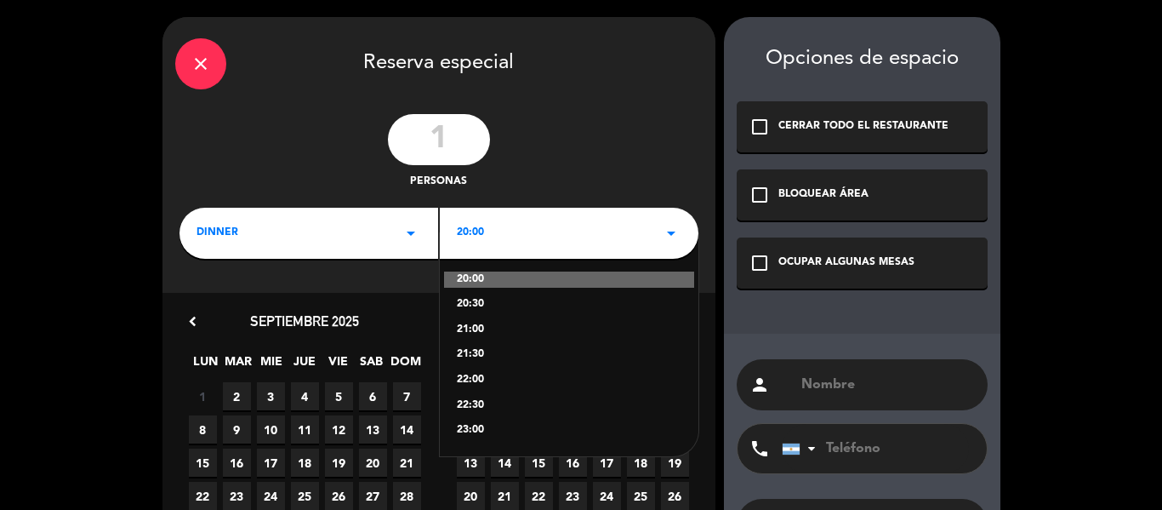
click at [484, 279] on div "20:00" at bounding box center [569, 279] width 250 height 17
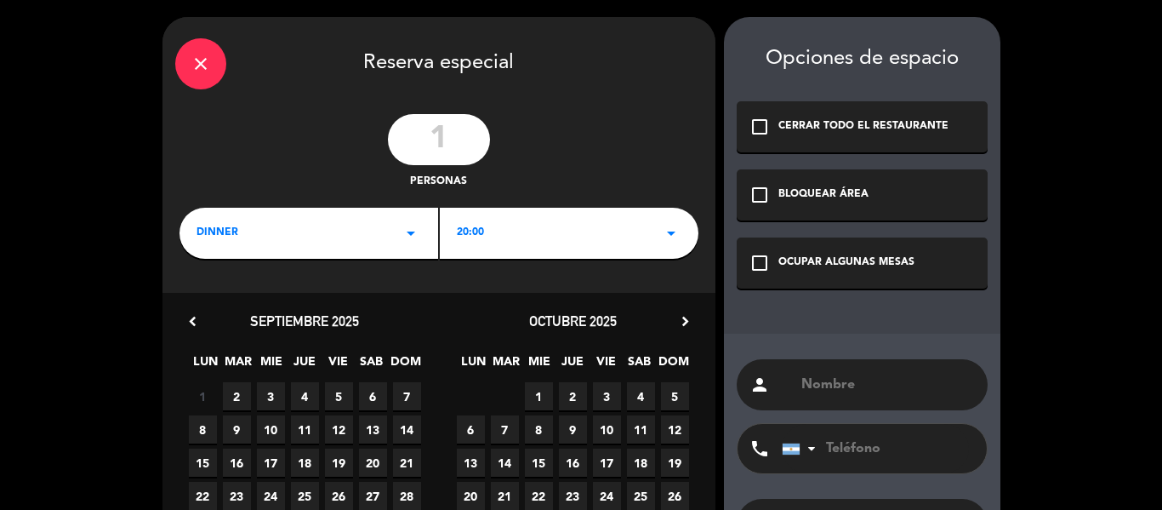
click at [445, 134] on input "1" at bounding box center [439, 139] width 102 height 51
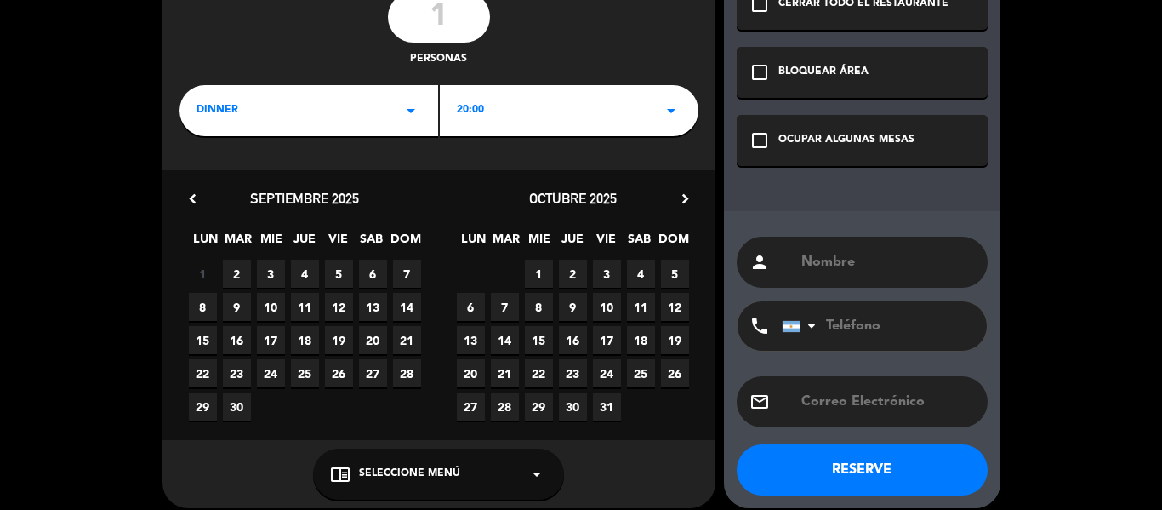
scroll to position [123, 0]
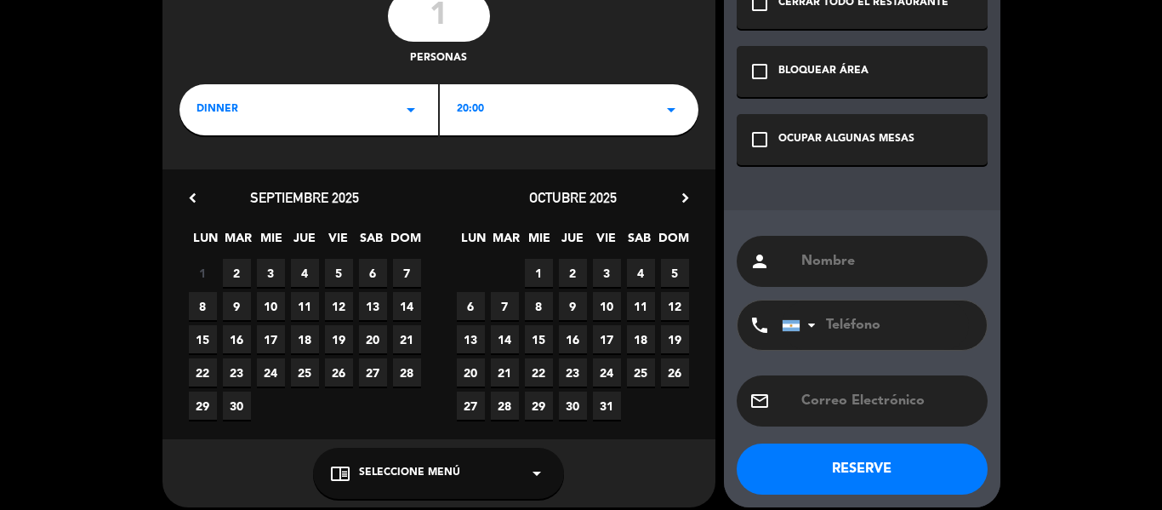
click at [199, 303] on span "8" at bounding box center [203, 306] width 28 height 28
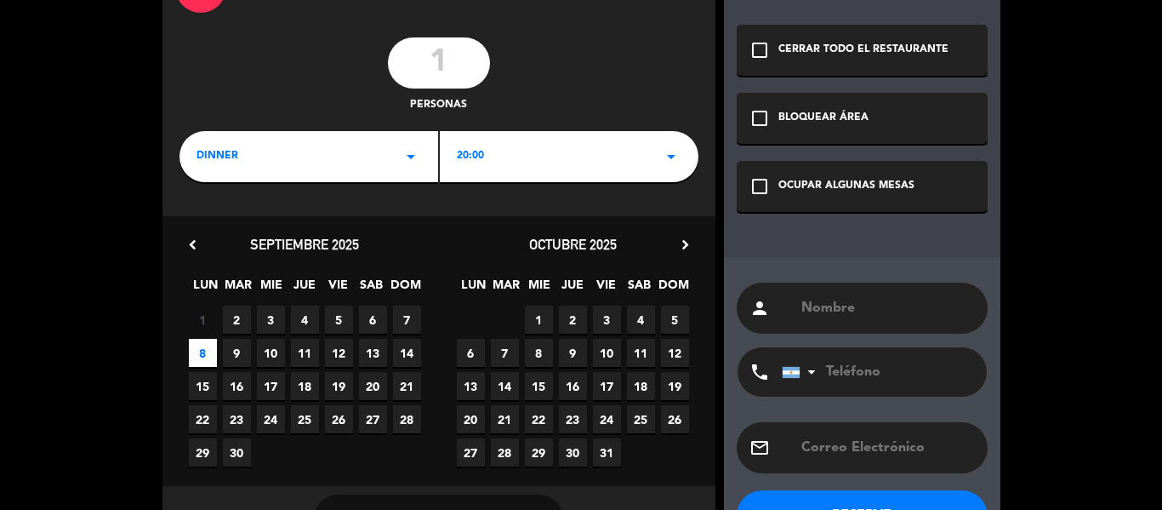
scroll to position [81, 0]
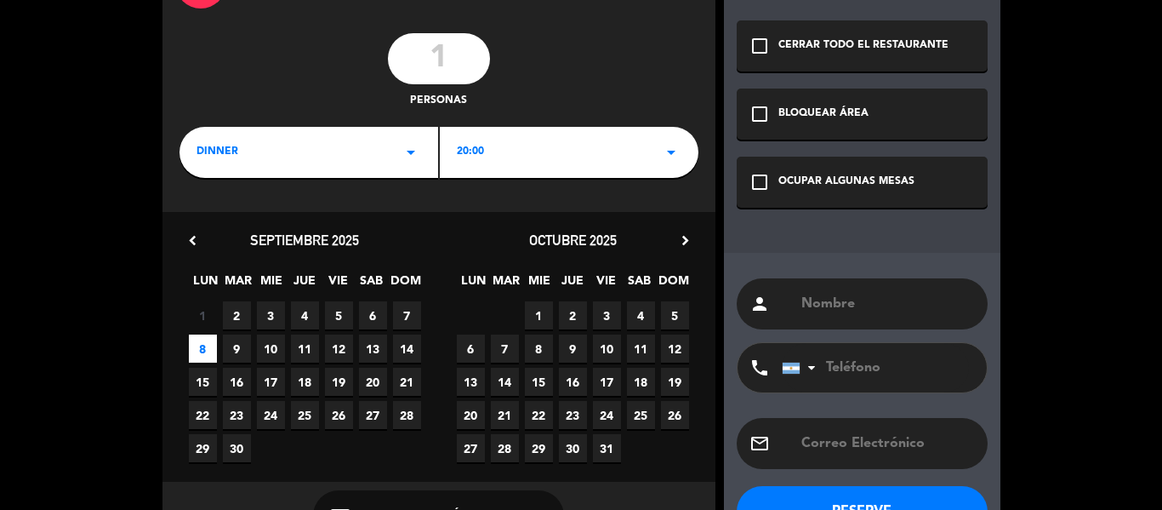
click at [195, 344] on span "8" at bounding box center [203, 348] width 28 height 28
click at [862, 179] on div "OCUPAR ALGUNAS MESAS" at bounding box center [846, 182] width 136 height 17
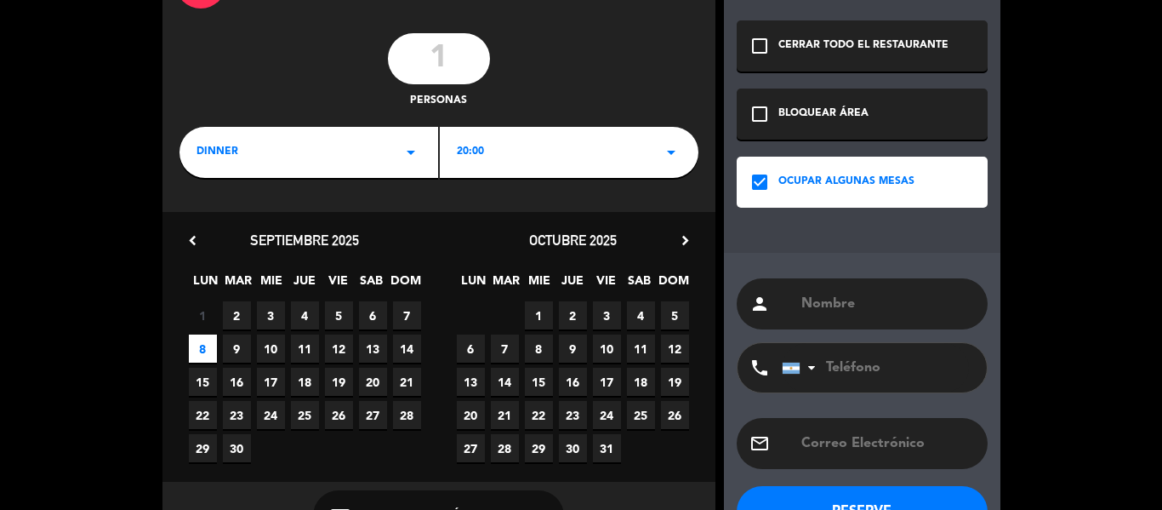
click at [874, 301] on input "text" at bounding box center [887, 304] width 175 height 24
click at [917, 303] on input "text" at bounding box center [887, 304] width 175 height 24
paste input "[PERSON_NAME]"
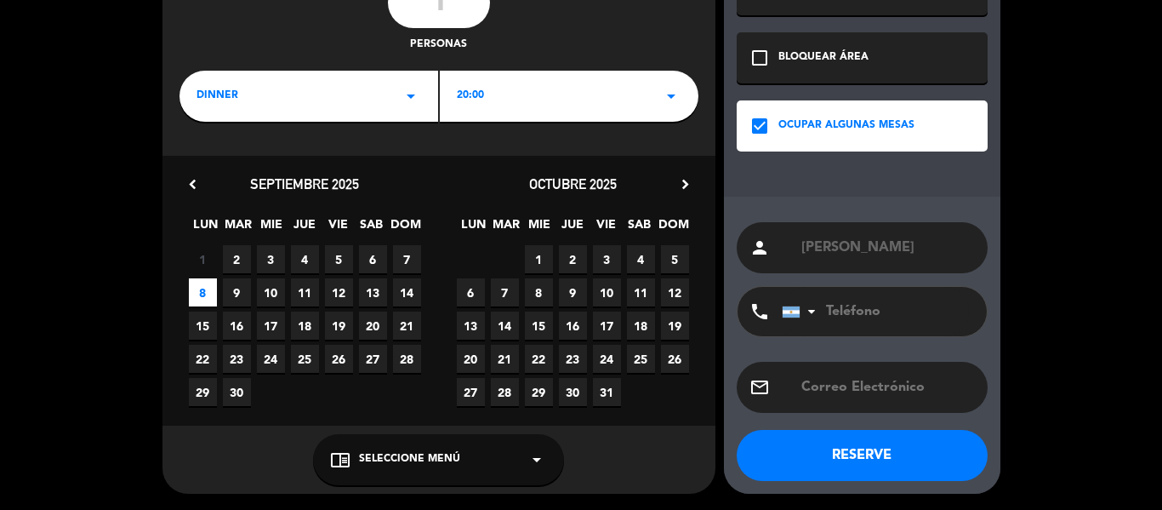
type input "[PERSON_NAME]"
click at [874, 318] on input "tel" at bounding box center [875, 311] width 187 height 49
paste input "[PHONE_NUMBER]"
type input "[PHONE_NUMBER]"
click at [872, 456] on button "RESERVE" at bounding box center [862, 455] width 251 height 51
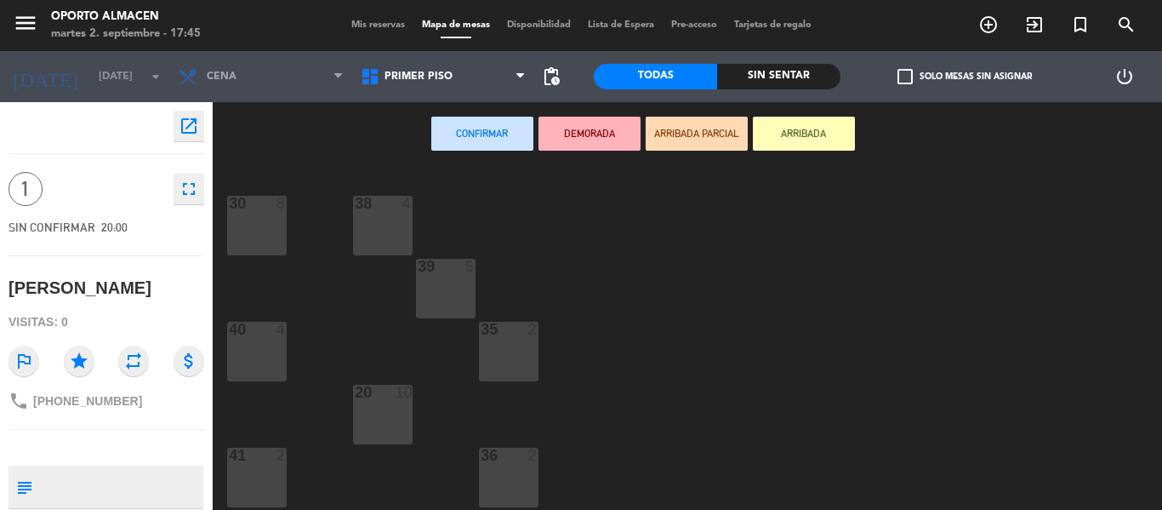
click at [384, 418] on div "20 10" at bounding box center [383, 415] width 60 height 60
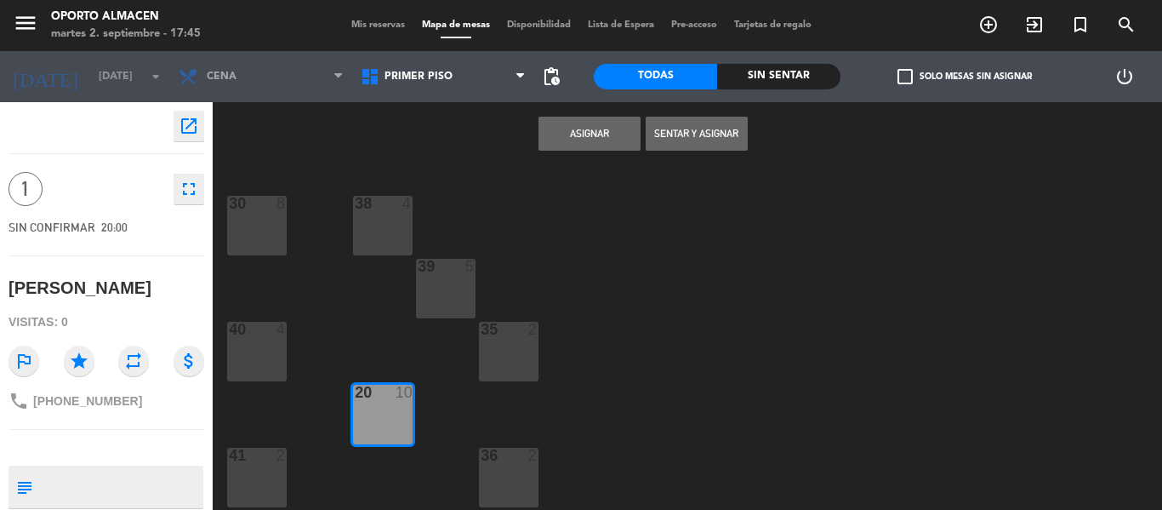
click at [440, 290] on div "39 5" at bounding box center [446, 289] width 60 height 60
click at [601, 128] on button "Asignar" at bounding box center [589, 134] width 102 height 34
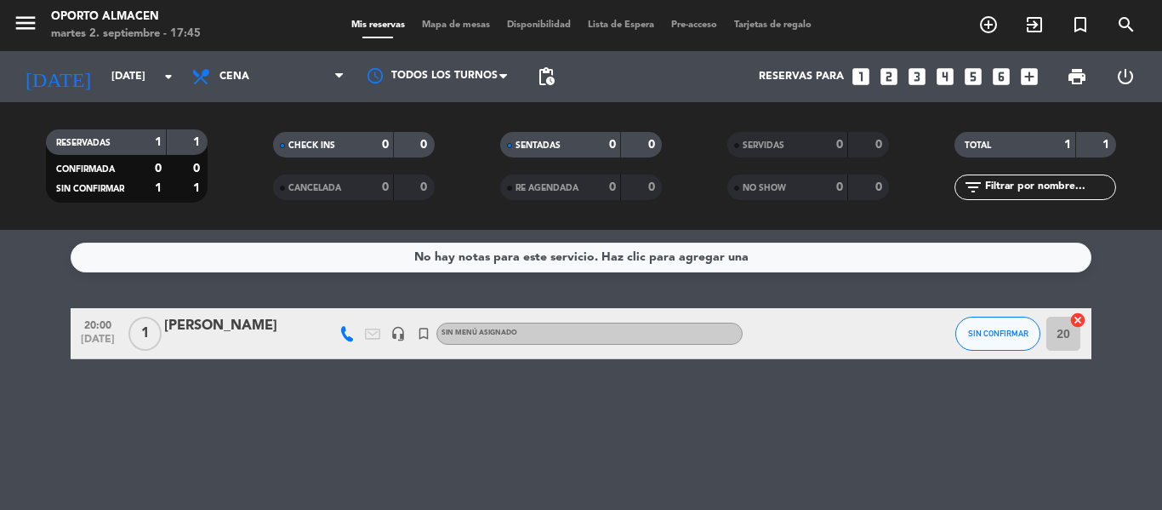
click at [259, 333] on div "[PERSON_NAME]" at bounding box center [236, 326] width 145 height 22
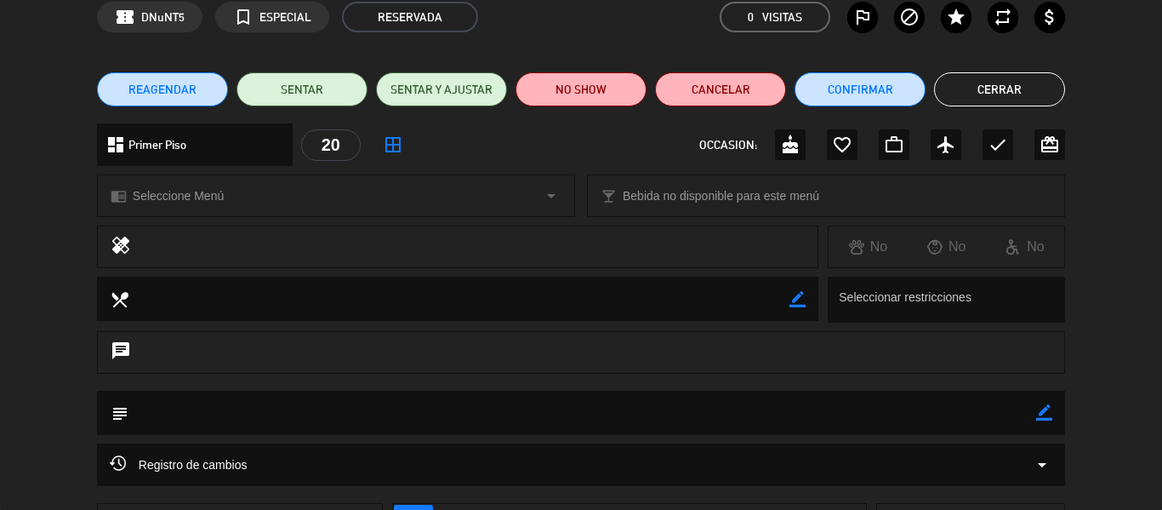
scroll to position [83, 0]
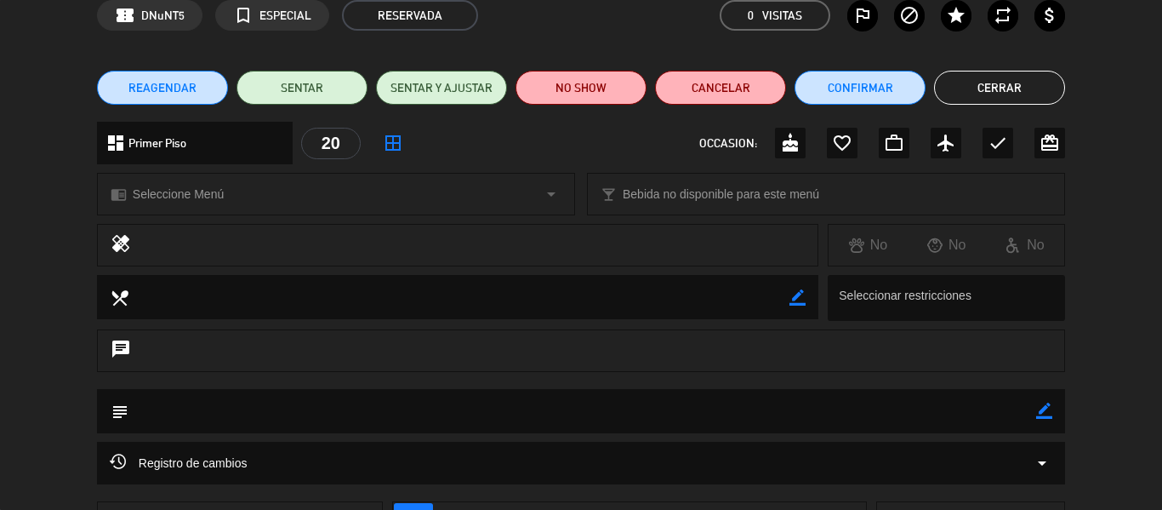
click at [1045, 409] on icon "border_color" at bounding box center [1044, 410] width 16 height 16
click at [913, 402] on textarea at bounding box center [582, 410] width 908 height 43
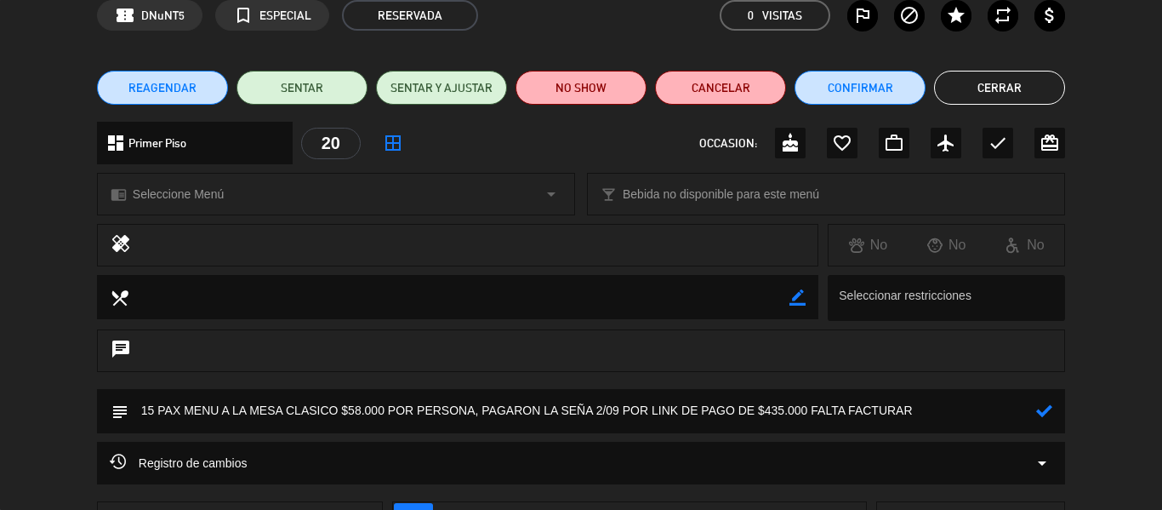
click at [1041, 410] on icon at bounding box center [1044, 410] width 16 height 16
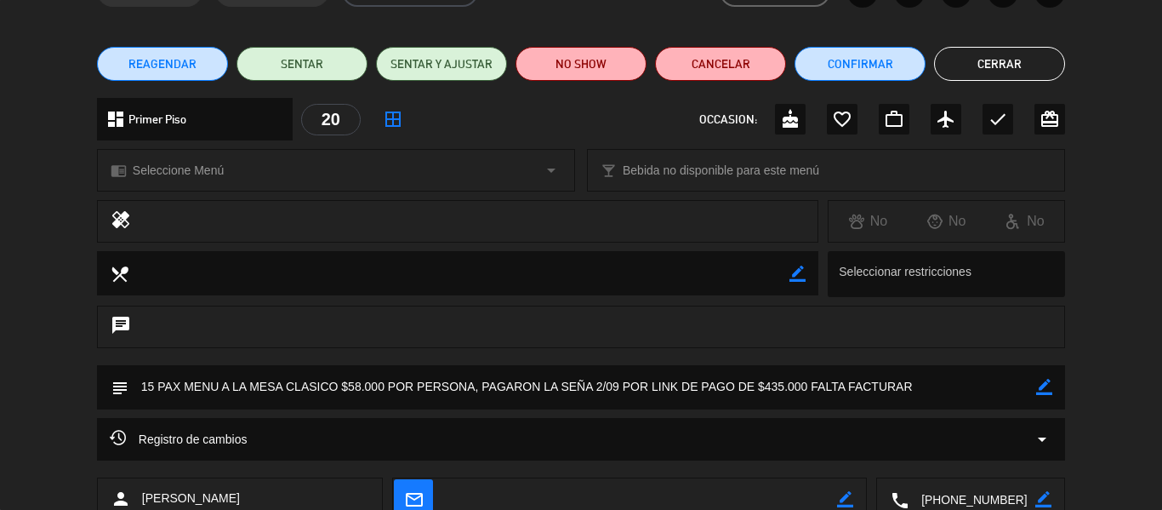
scroll to position [109, 0]
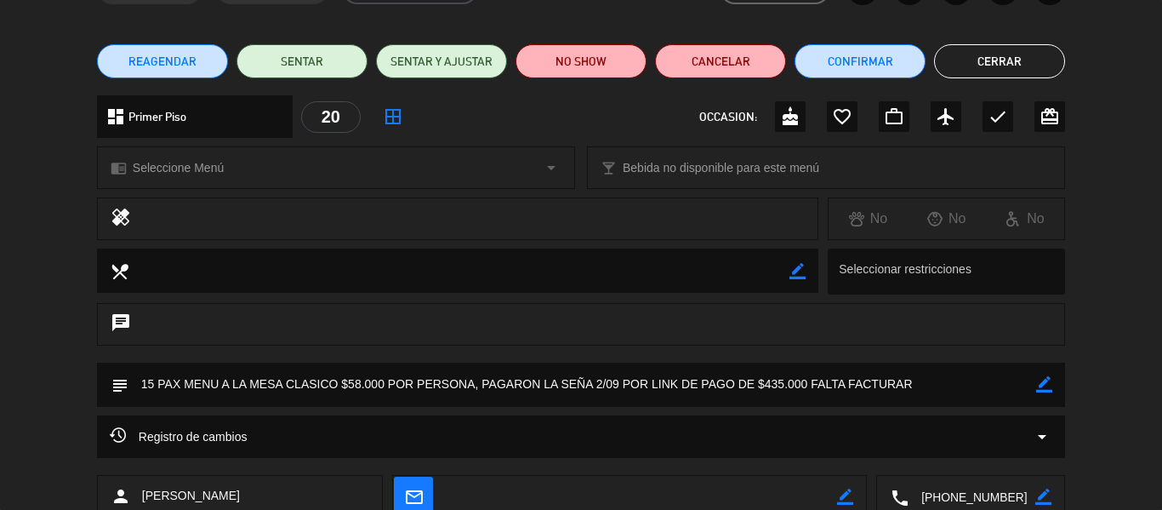
click at [1045, 387] on icon "border_color" at bounding box center [1044, 384] width 16 height 16
click at [997, 378] on textarea at bounding box center [582, 383] width 908 height 43
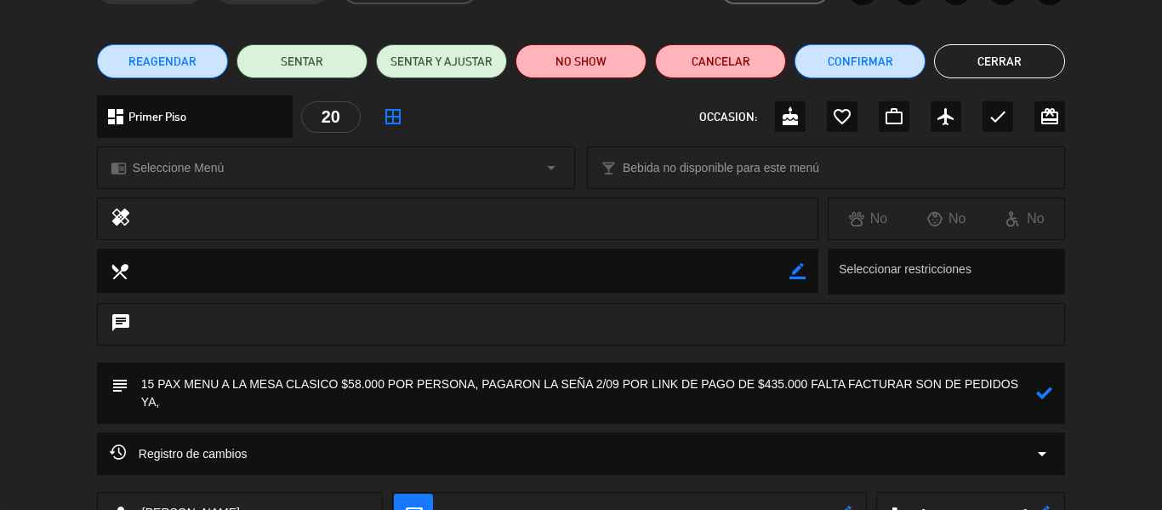
type textarea "15 PAX MENU A LA MESA CLASICO $58.000 POR PERSONA, PAGARON LA SEÑA 2/09 POR LIN…"
click at [981, 47] on button "Cerrar" at bounding box center [999, 61] width 131 height 34
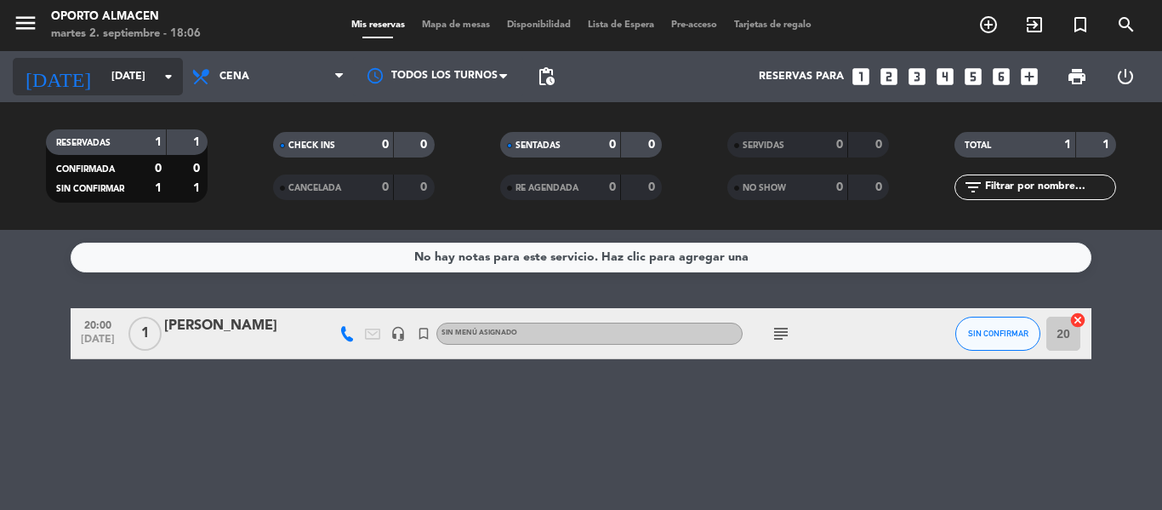
click at [128, 82] on input "[DATE]" at bounding box center [175, 76] width 144 height 29
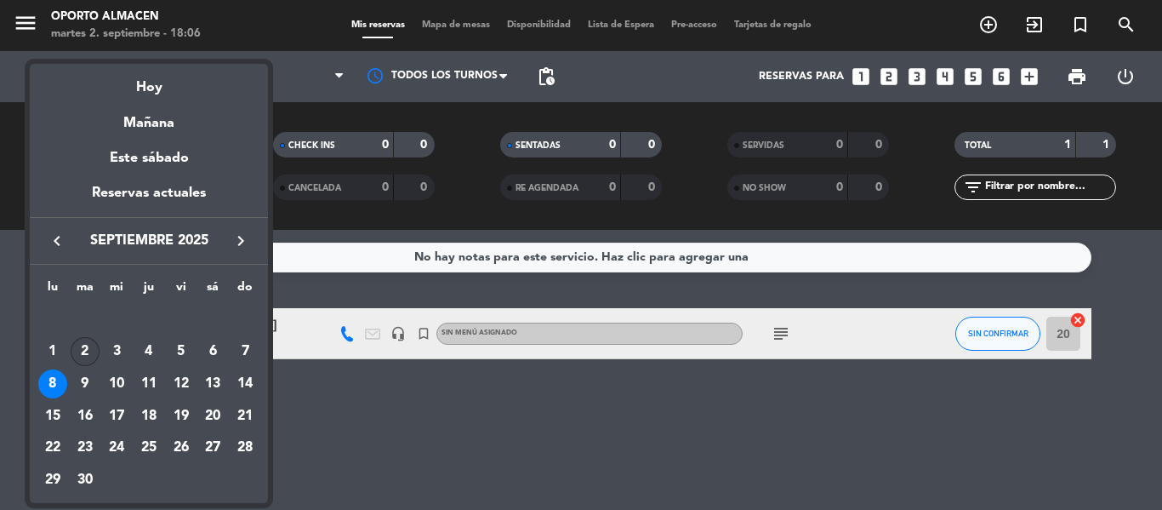
click at [88, 350] on div "2" at bounding box center [85, 351] width 29 height 29
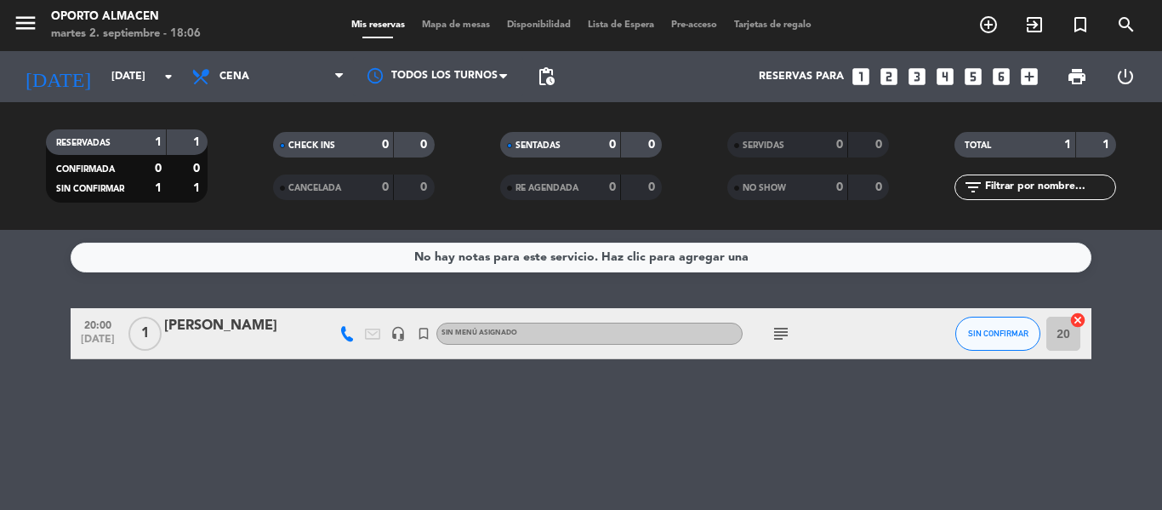
type input "[DATE]"
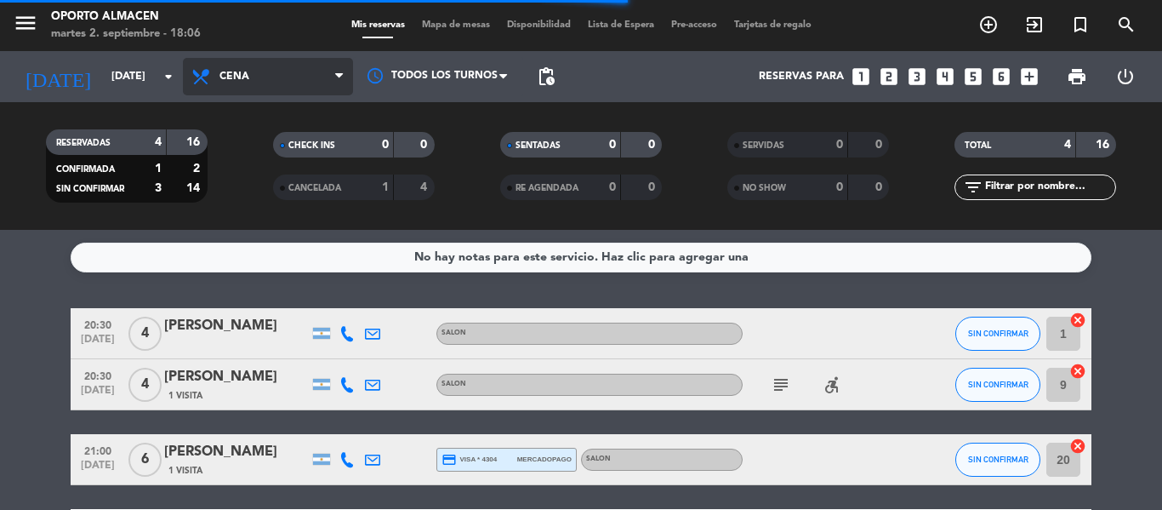
click at [248, 83] on span "Cena" at bounding box center [268, 76] width 170 height 37
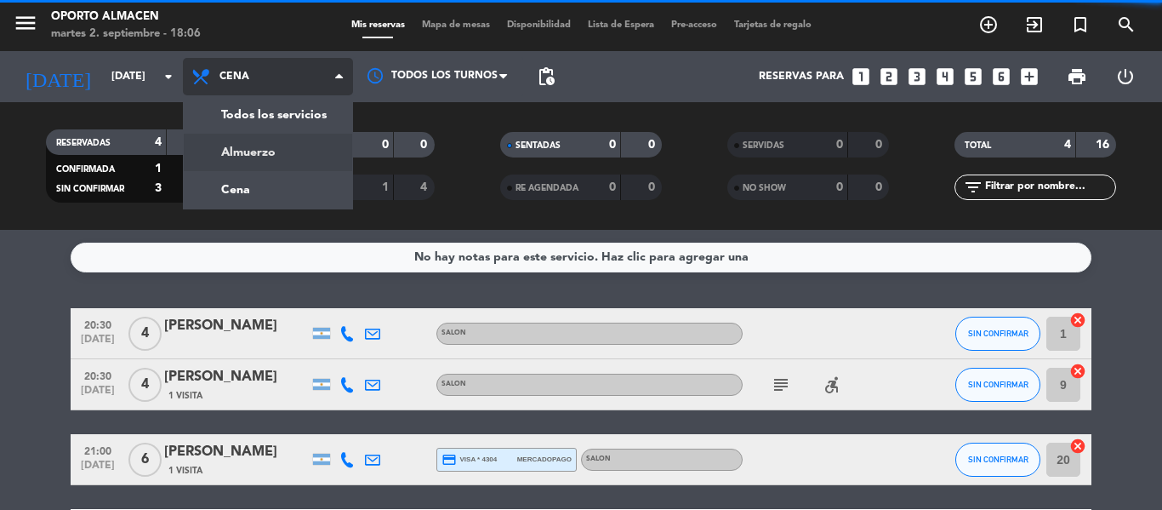
click at [255, 150] on div "menu Oporto Almacen [DATE] 2. septiembre - 18:06 Mis reservas Mapa de mesas Dis…" at bounding box center [581, 115] width 1162 height 230
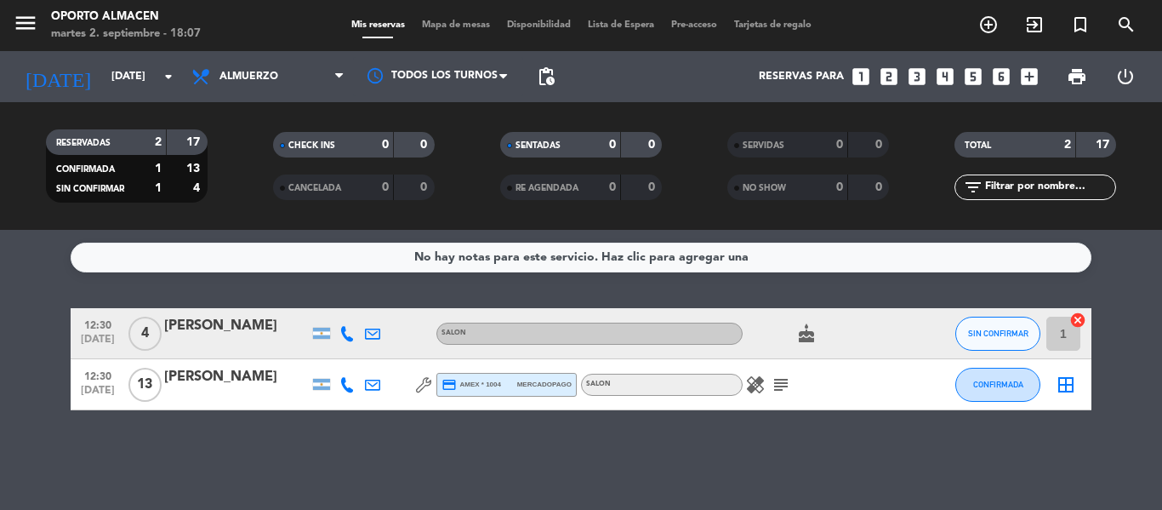
click at [214, 390] on div at bounding box center [236, 396] width 145 height 14
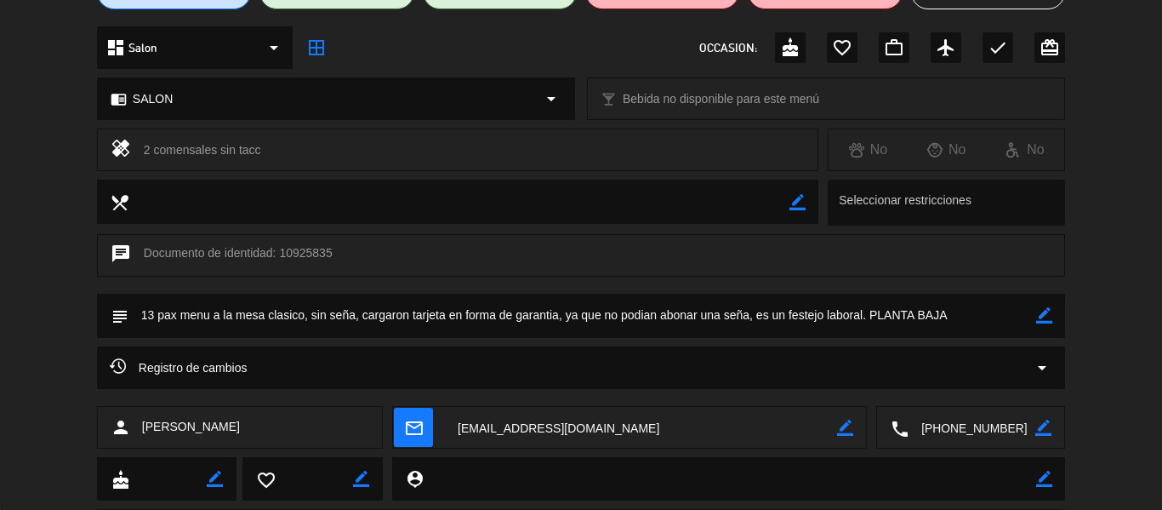
scroll to position [0, 0]
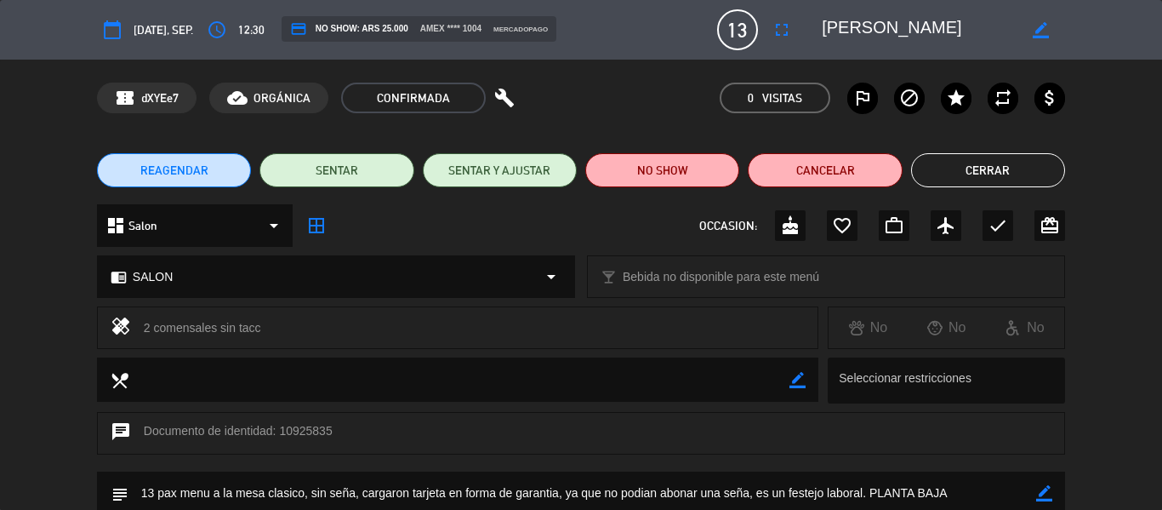
click at [1031, 167] on button "Cerrar" at bounding box center [988, 170] width 154 height 34
